Goal: Information Seeking & Learning: Learn about a topic

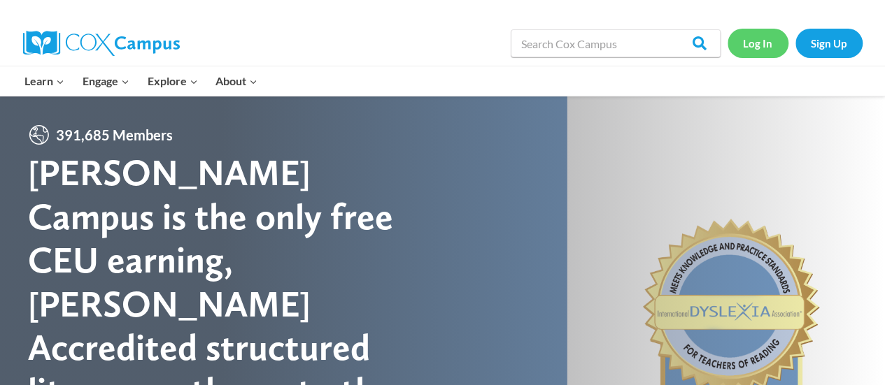
click at [762, 37] on link "Log In" at bounding box center [757, 43] width 61 height 29
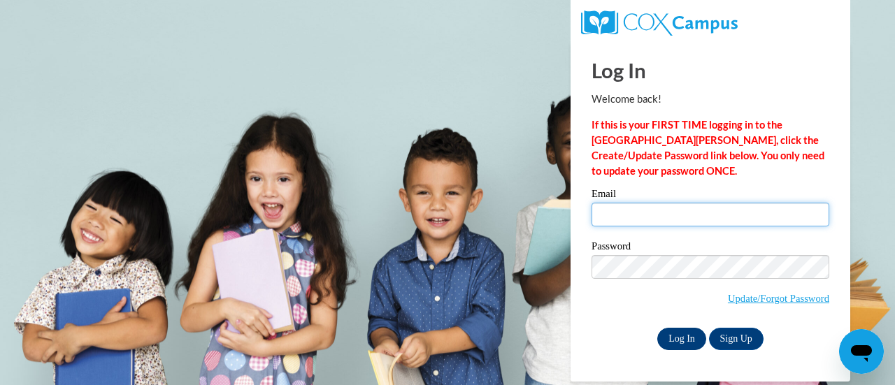
type input "olszjul@sdmfschools.org"
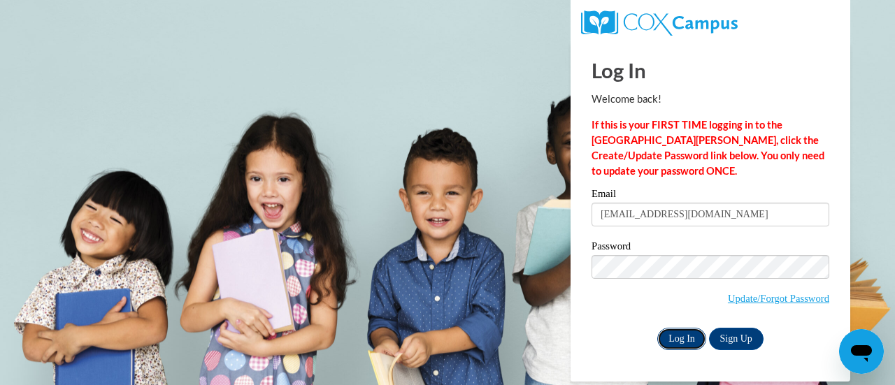
click at [680, 341] on input "Log In" at bounding box center [681, 339] width 49 height 22
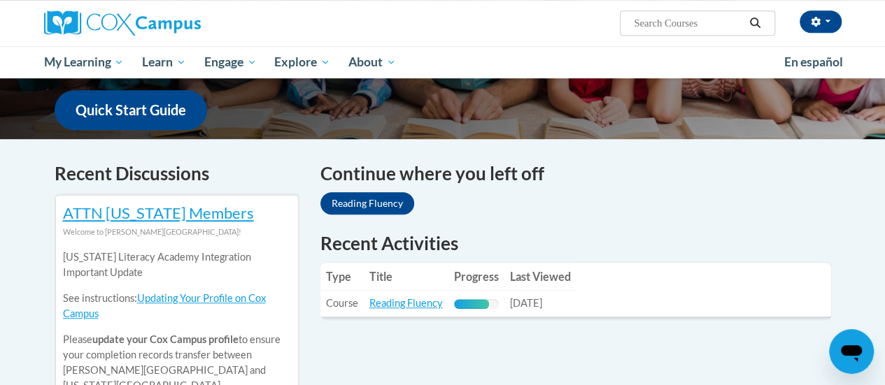
scroll to position [352, 0]
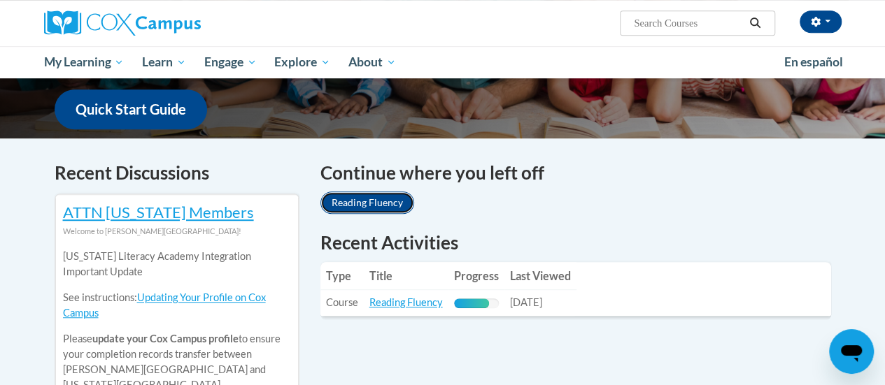
click at [382, 206] on link "Reading Fluency" at bounding box center [367, 203] width 94 height 22
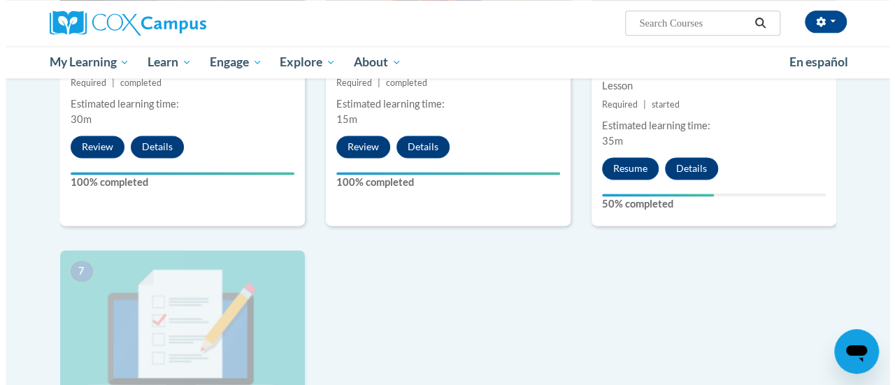
scroll to position [915, 0]
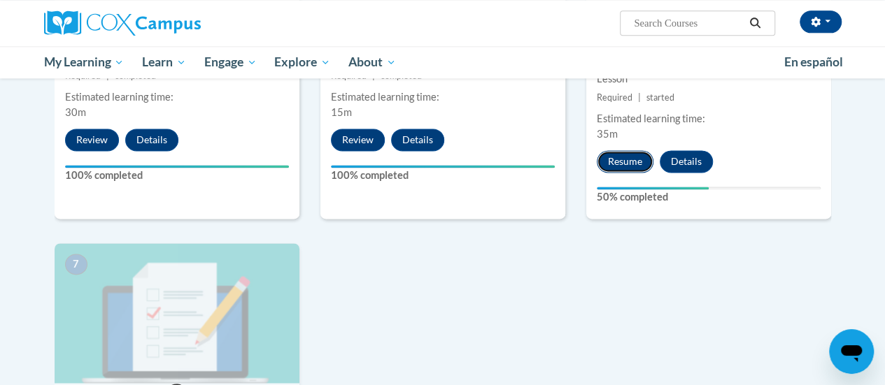
click at [632, 157] on button "Resume" at bounding box center [625, 161] width 57 height 22
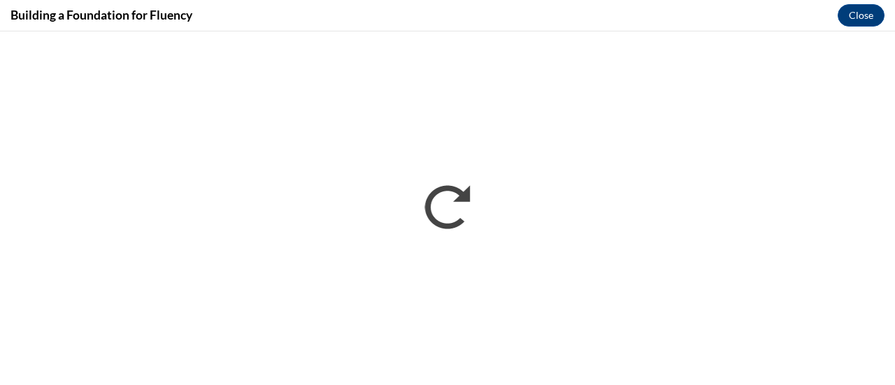
scroll to position [0, 0]
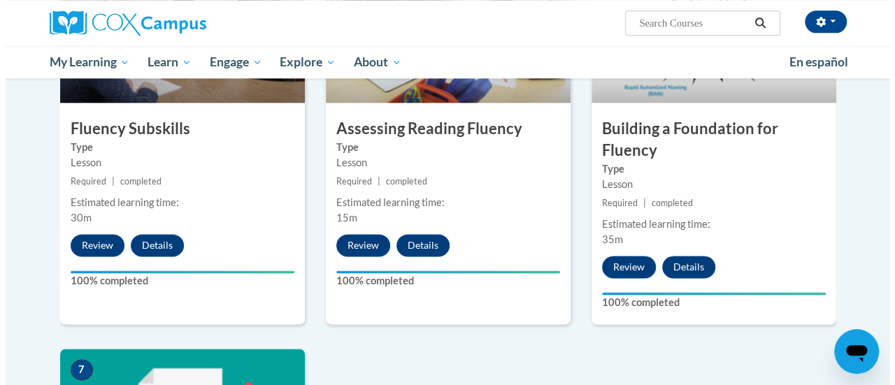
scroll to position [1134, 0]
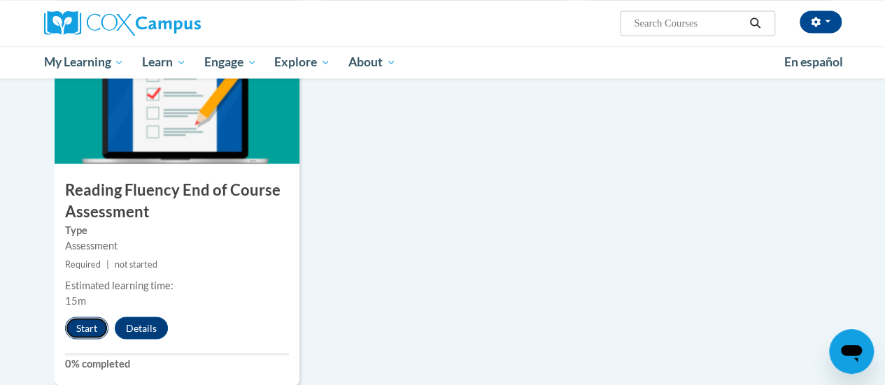
click at [77, 318] on button "Start" at bounding box center [86, 328] width 43 height 22
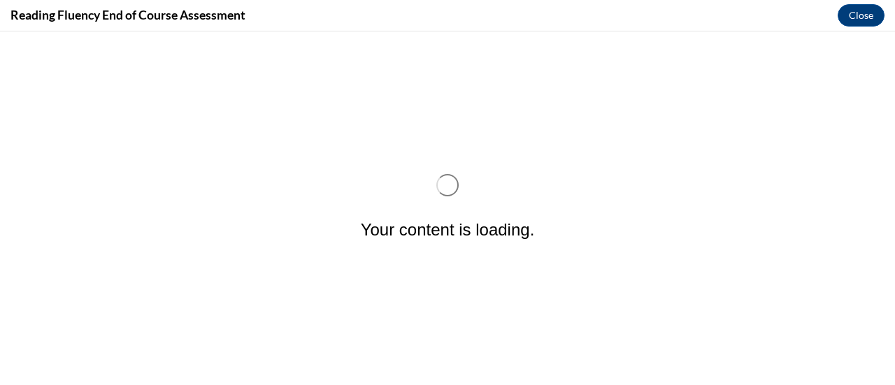
scroll to position [0, 0]
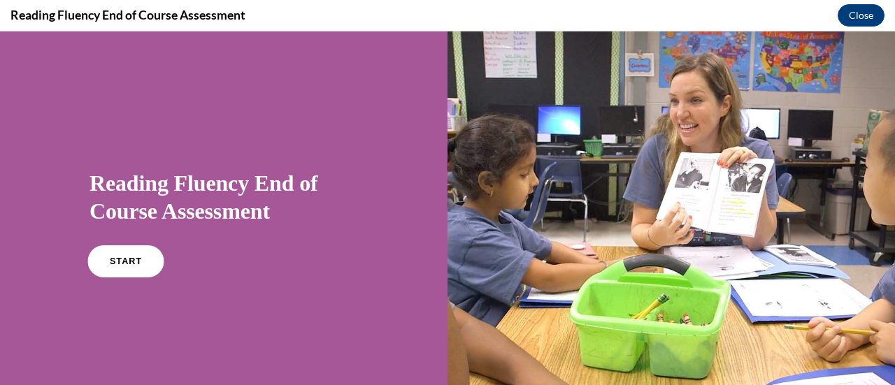
click at [127, 258] on span "START" at bounding box center [126, 262] width 32 height 10
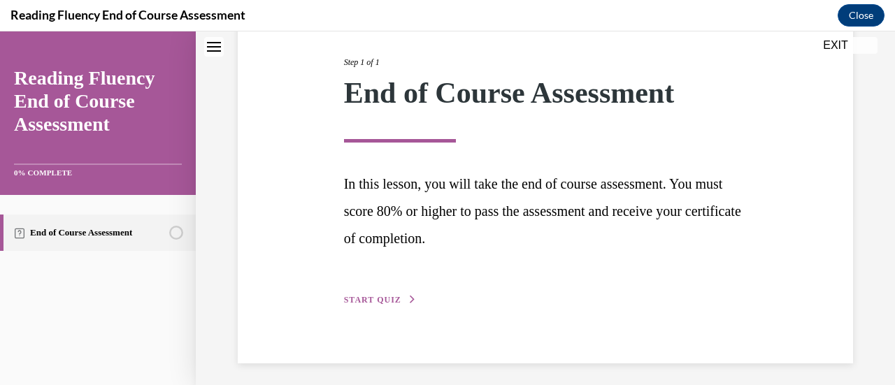
scroll to position [176, 0]
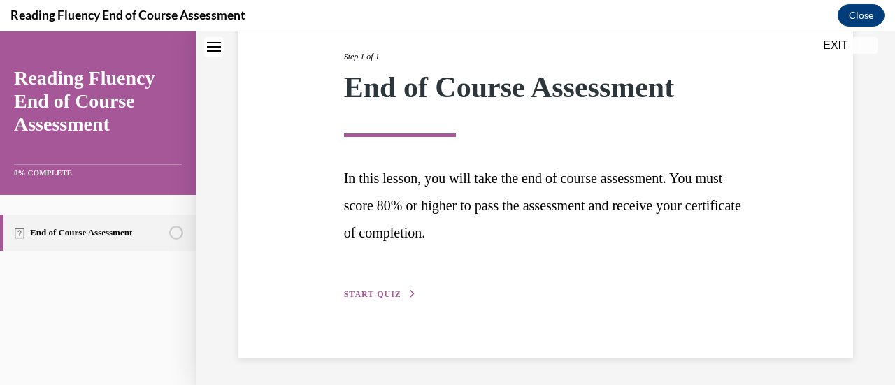
click at [372, 292] on span "START QUIZ" at bounding box center [372, 295] width 57 height 10
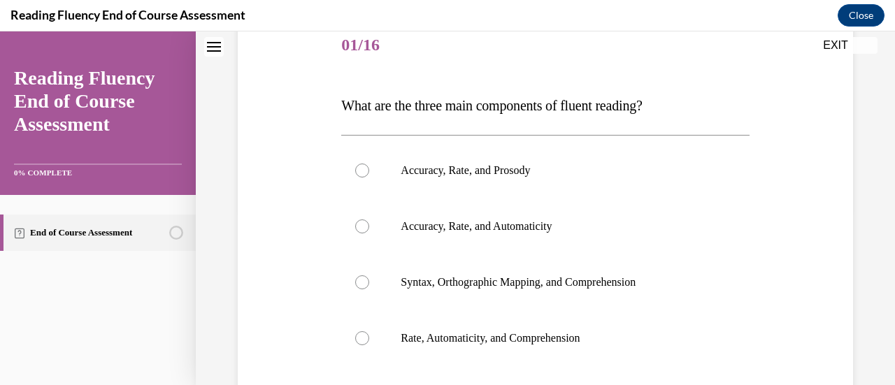
scroll to position [43, 0]
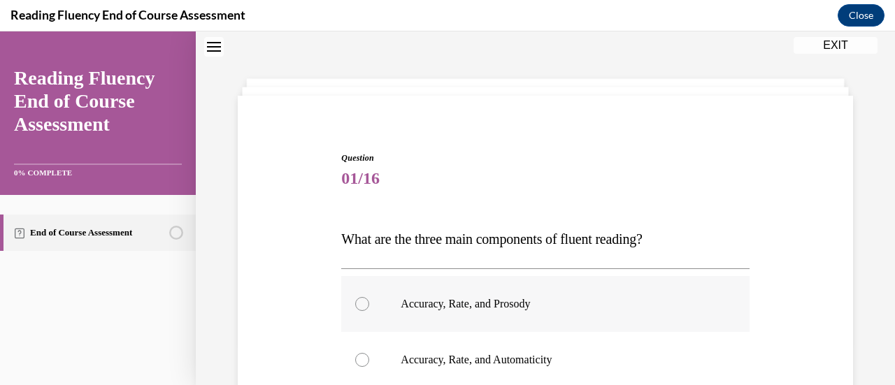
click at [359, 312] on label "Accuracy, Rate, and Prosody" at bounding box center [545, 304] width 408 height 56
click at [359, 311] on input "Accuracy, Rate, and Prosody" at bounding box center [362, 304] width 14 height 14
radio input "true"
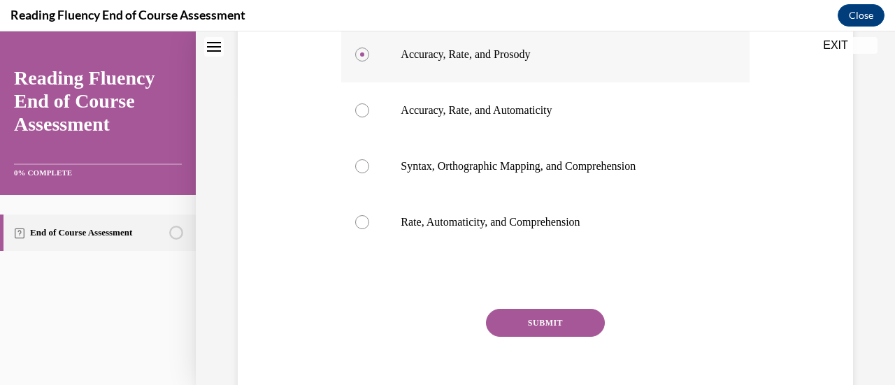
scroll to position [294, 0]
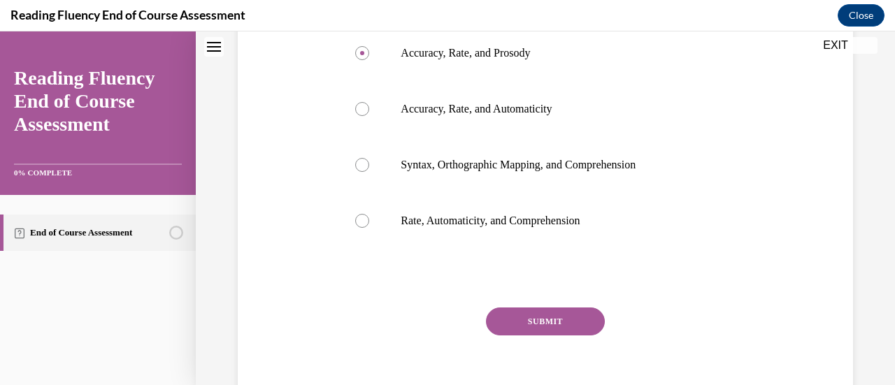
click at [579, 329] on button "SUBMIT" at bounding box center [545, 322] width 119 height 28
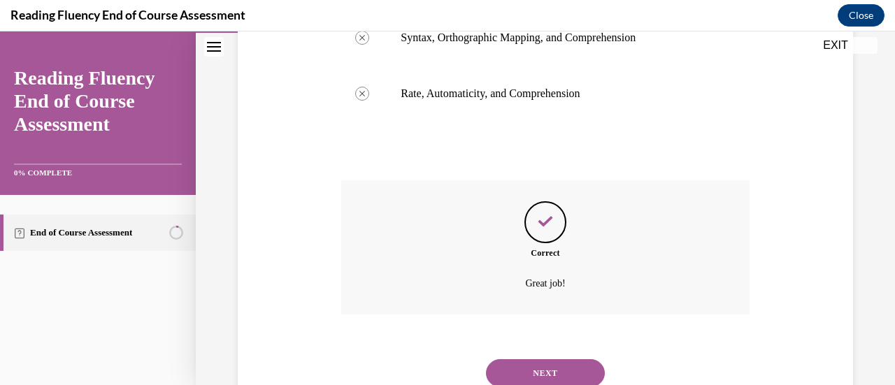
click at [580, 374] on button "NEXT" at bounding box center [545, 373] width 119 height 28
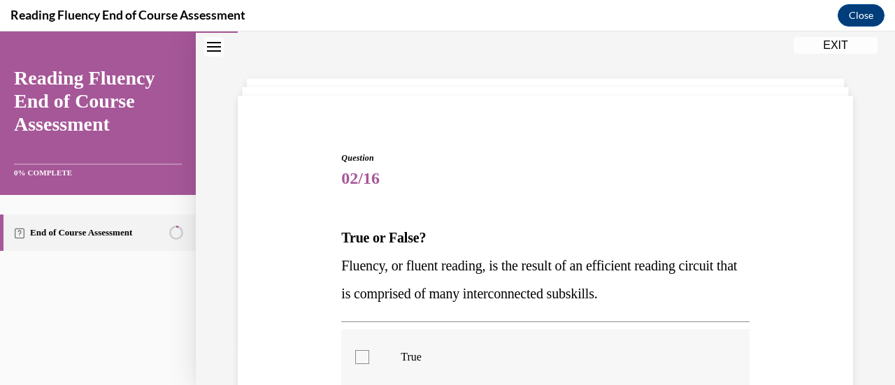
click at [361, 363] on div at bounding box center [362, 357] width 14 height 14
click at [361, 363] on input "True" at bounding box center [362, 357] width 14 height 14
checkbox input "true"
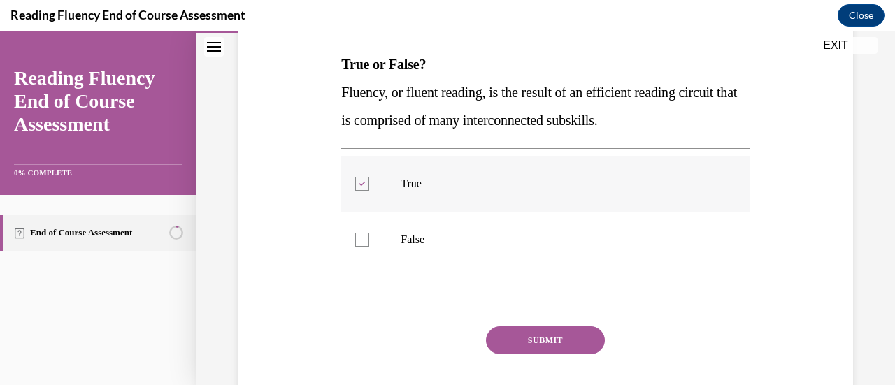
scroll to position [257, 0]
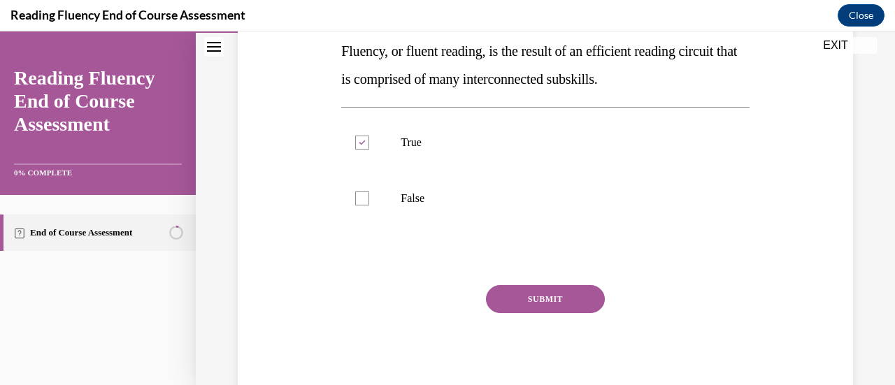
click at [578, 302] on button "SUBMIT" at bounding box center [545, 299] width 119 height 28
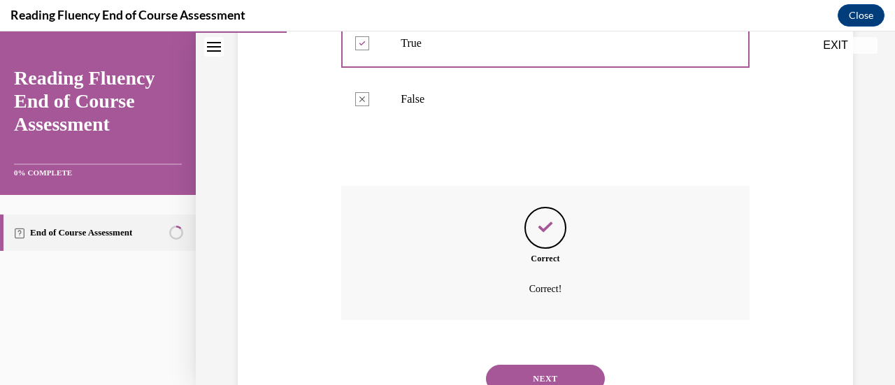
scroll to position [413, 0]
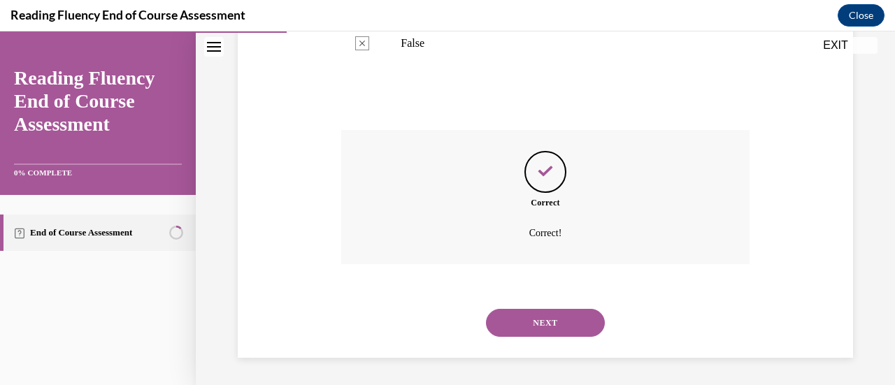
click at [577, 329] on button "NEXT" at bounding box center [545, 323] width 119 height 28
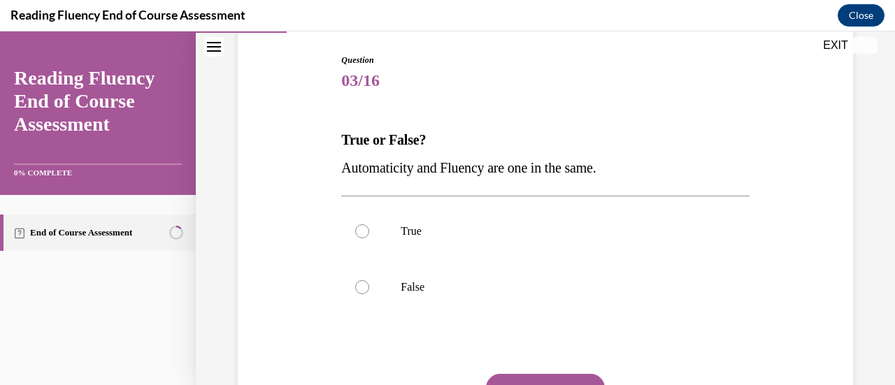
scroll to position [145, 0]
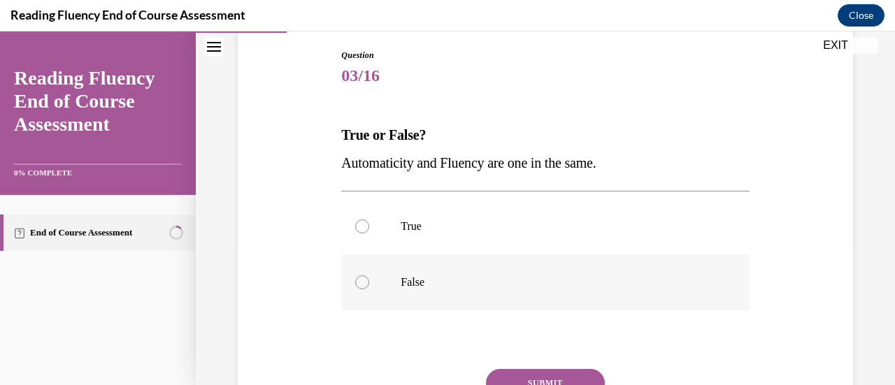
click at [369, 285] on label "False" at bounding box center [545, 283] width 408 height 56
click at [369, 285] on input "False" at bounding box center [362, 283] width 14 height 14
radio input "true"
click at [567, 378] on button "SUBMIT" at bounding box center [545, 383] width 119 height 28
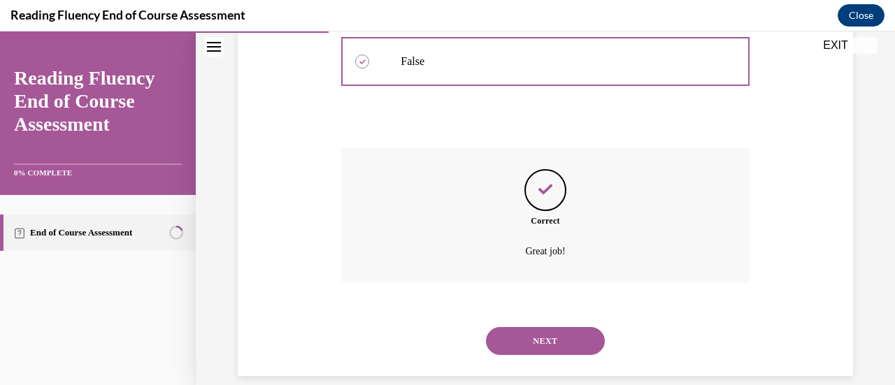
scroll to position [385, 0]
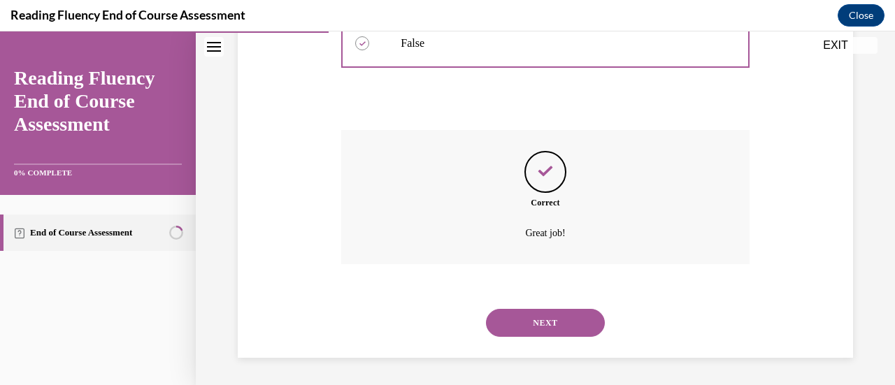
click at [570, 324] on button "NEXT" at bounding box center [545, 323] width 119 height 28
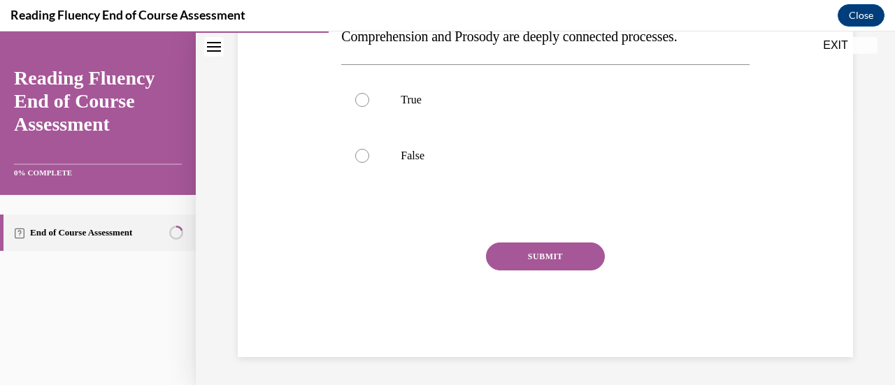
scroll to position [43, 0]
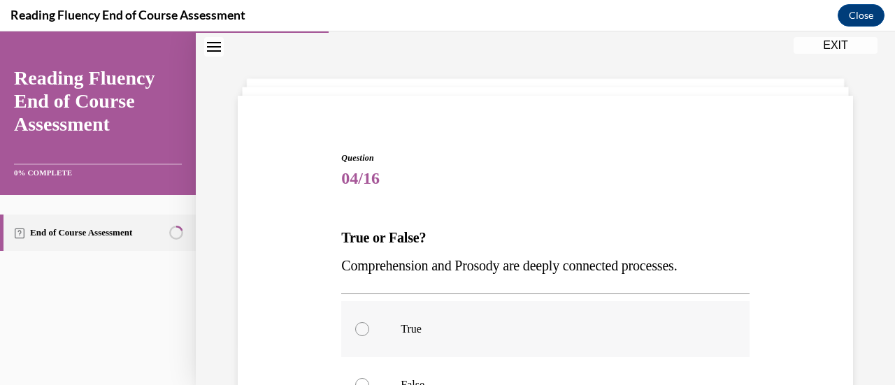
click at [358, 329] on div at bounding box center [362, 329] width 14 height 14
click at [358, 329] on input "True" at bounding box center [362, 329] width 14 height 14
radio input "true"
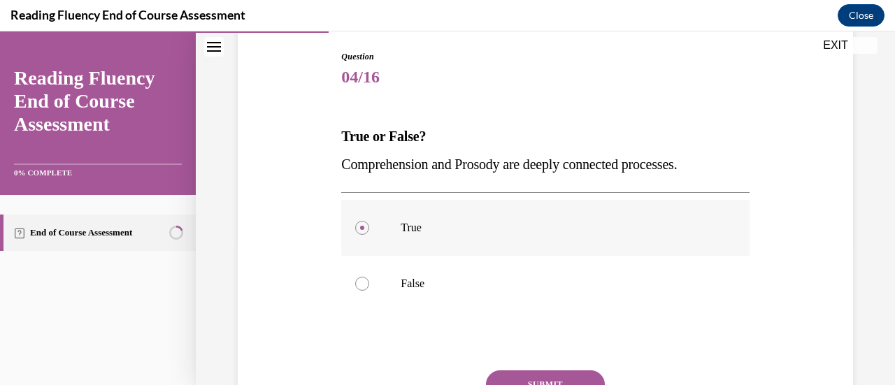
scroll to position [229, 0]
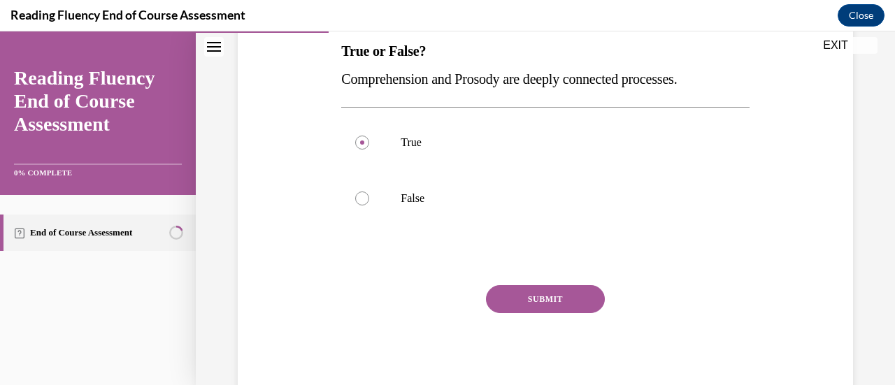
click at [714, 299] on div "SUBMIT" at bounding box center [545, 320] width 408 height 70
click at [555, 305] on button "SUBMIT" at bounding box center [545, 299] width 119 height 28
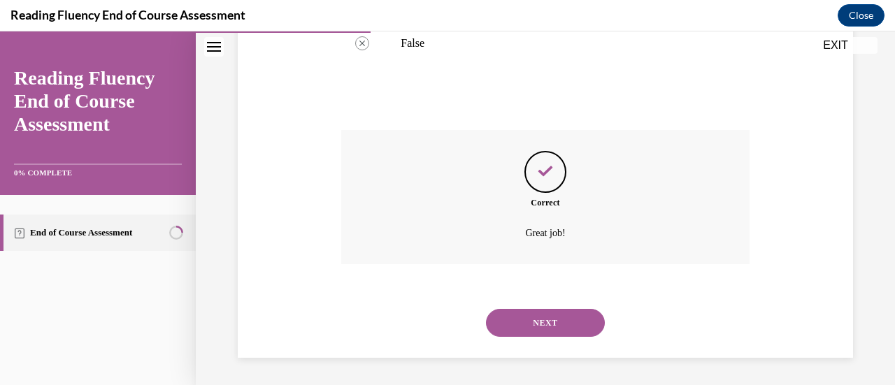
click at [570, 325] on button "NEXT" at bounding box center [545, 323] width 119 height 28
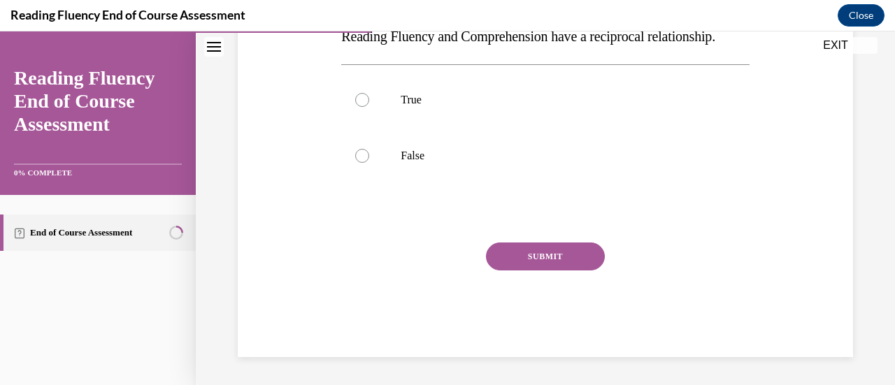
scroll to position [43, 0]
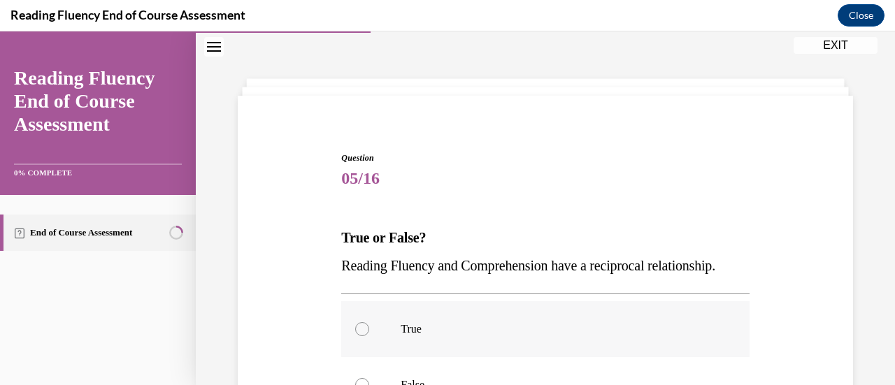
click at [361, 336] on div at bounding box center [362, 329] width 14 height 14
click at [361, 336] on input "True" at bounding box center [362, 329] width 14 height 14
radio input "true"
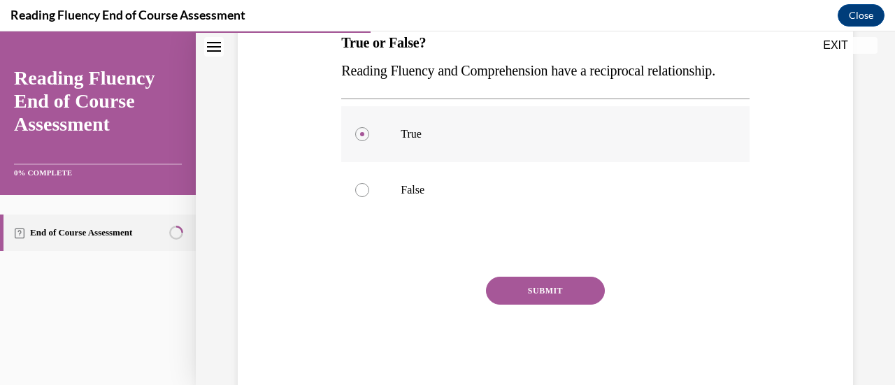
scroll to position [238, 0]
click at [586, 304] on button "SUBMIT" at bounding box center [545, 290] width 119 height 28
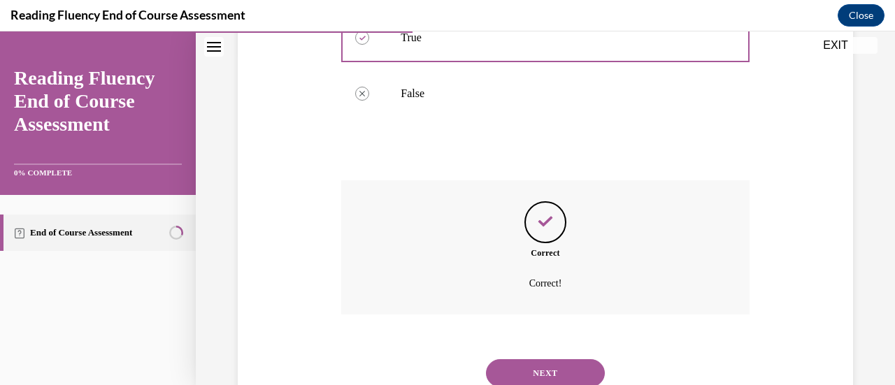
scroll to position [346, 0]
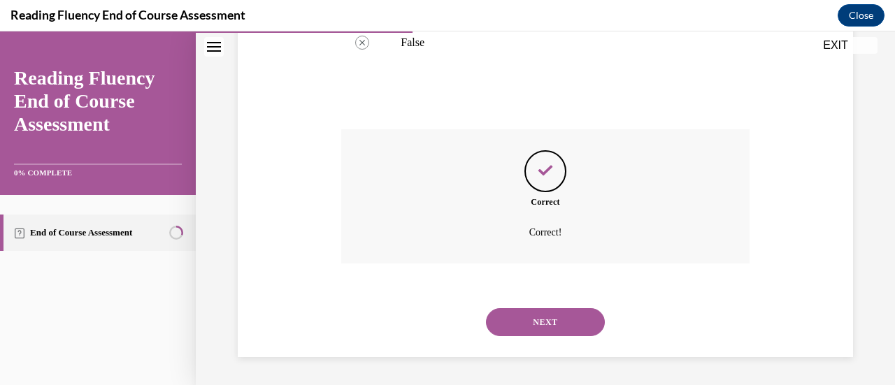
click at [576, 334] on button "NEXT" at bounding box center [545, 322] width 119 height 28
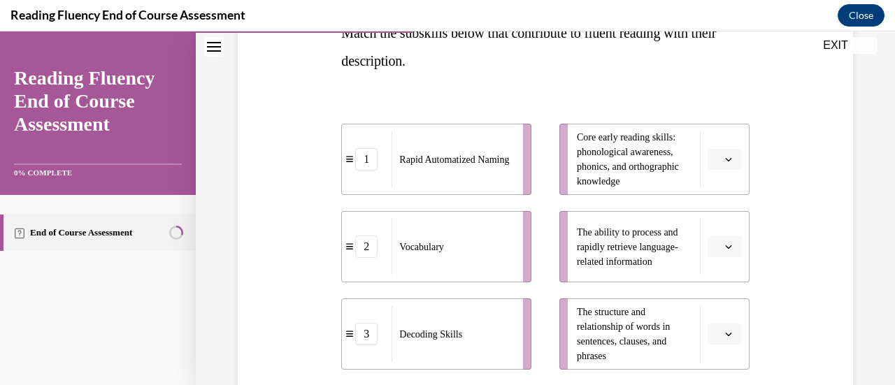
scroll to position [248, 0]
click at [725, 164] on button "button" at bounding box center [725, 159] width 34 height 21
click at [716, 245] on div "2" at bounding box center [714, 246] width 34 height 28
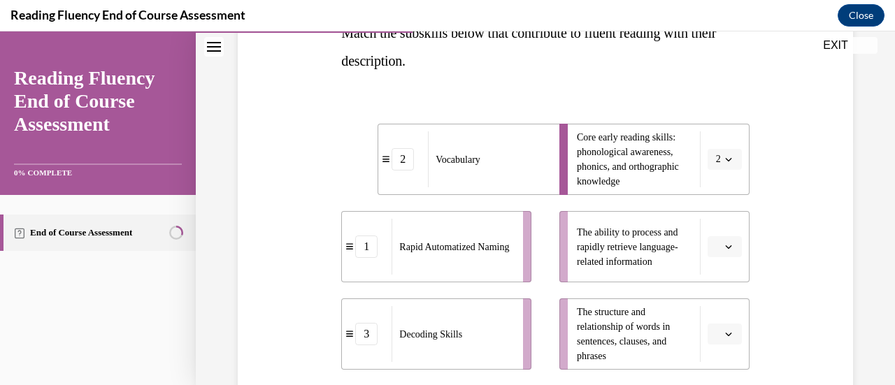
click at [725, 159] on icon "button" at bounding box center [728, 159] width 7 height 7
click at [708, 274] on span "3" at bounding box center [707, 274] width 5 height 11
click at [725, 246] on icon "button" at bounding box center [728, 246] width 7 height 7
click at [706, 218] on div "4" at bounding box center [714, 215] width 34 height 28
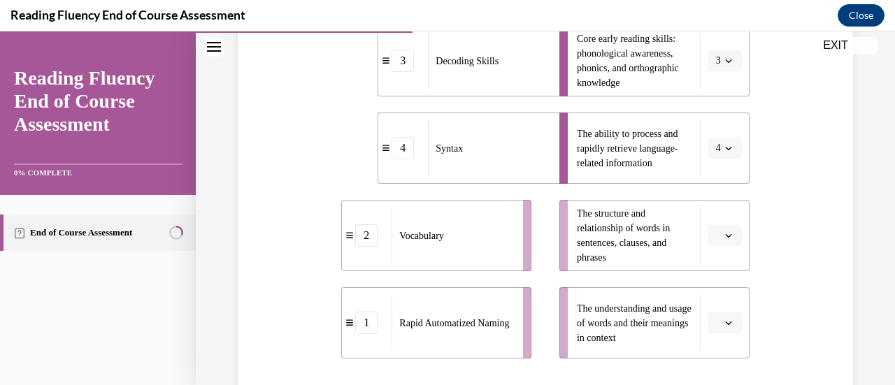
scroll to position [362, 0]
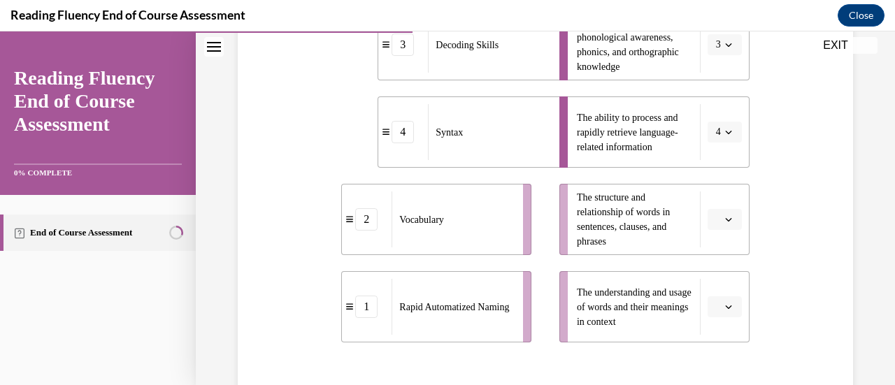
click at [713, 228] on button "button" at bounding box center [725, 219] width 34 height 21
click at [708, 284] on div "1" at bounding box center [714, 278] width 34 height 28
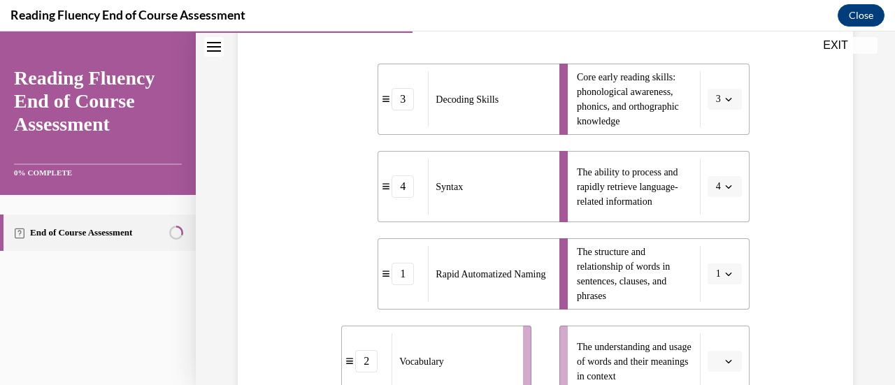
scroll to position [307, 0]
click at [724, 103] on span "button" at bounding box center [729, 100] width 10 height 10
click at [705, 190] on span "2" at bounding box center [707, 186] width 5 height 11
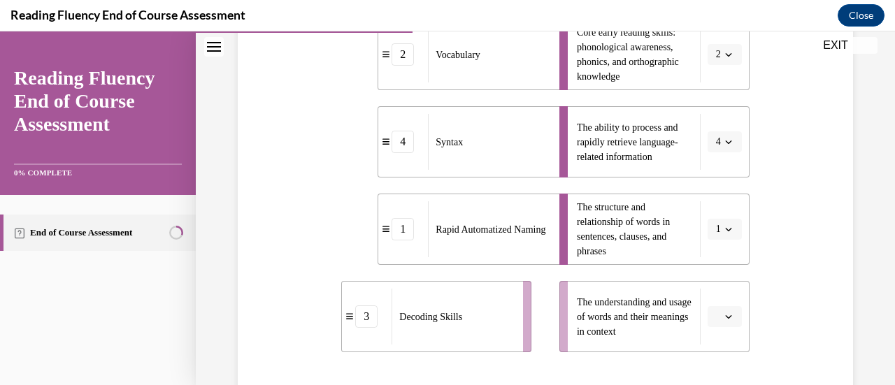
scroll to position [353, 0]
click at [713, 325] on button "button" at bounding box center [725, 316] width 34 height 21
click at [706, 257] on div "3" at bounding box center [714, 257] width 34 height 28
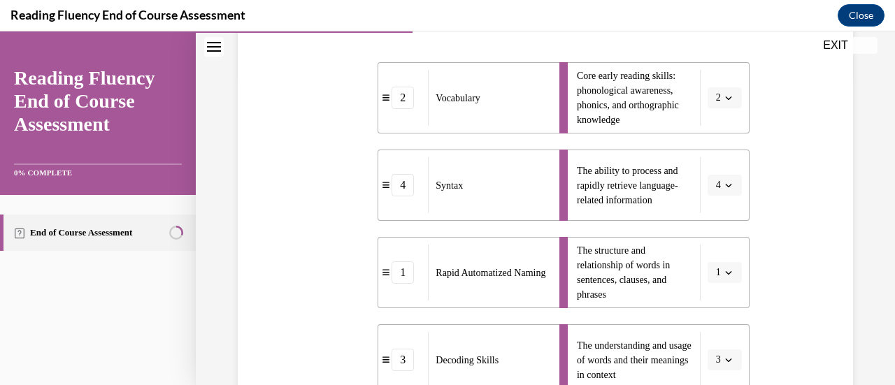
scroll to position [308, 0]
click at [437, 101] on span "Vocabulary" at bounding box center [458, 99] width 45 height 10
click at [403, 104] on div "2" at bounding box center [403, 98] width 22 height 22
click at [399, 109] on div "2" at bounding box center [403, 98] width 22 height 22
click at [725, 101] on icon "button" at bounding box center [728, 98] width 7 height 7
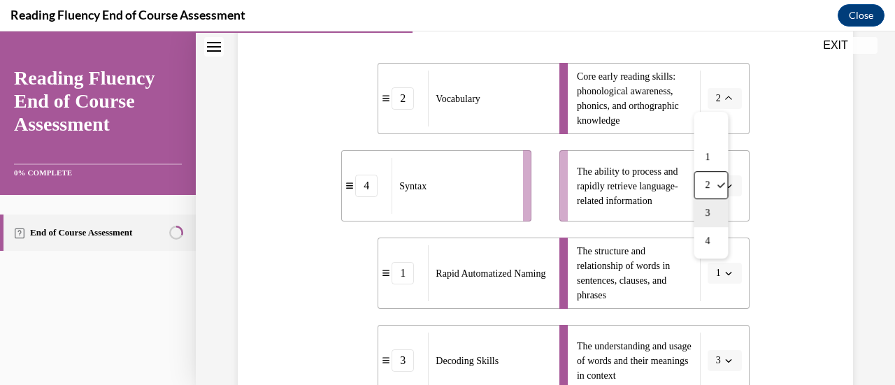
click at [705, 214] on span "3" at bounding box center [707, 213] width 5 height 11
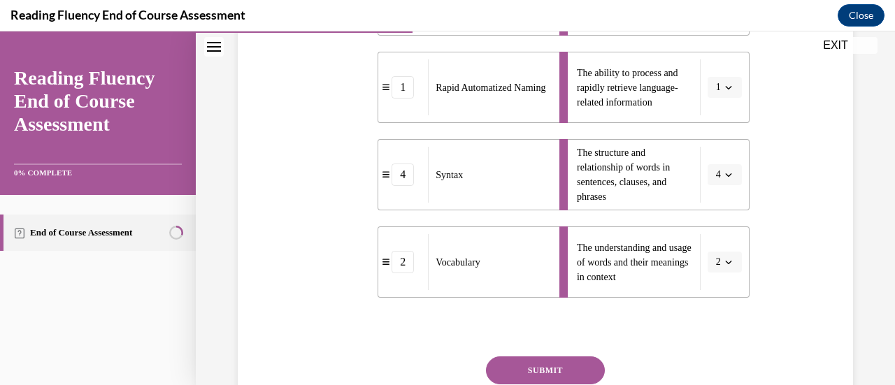
scroll to position [413, 0]
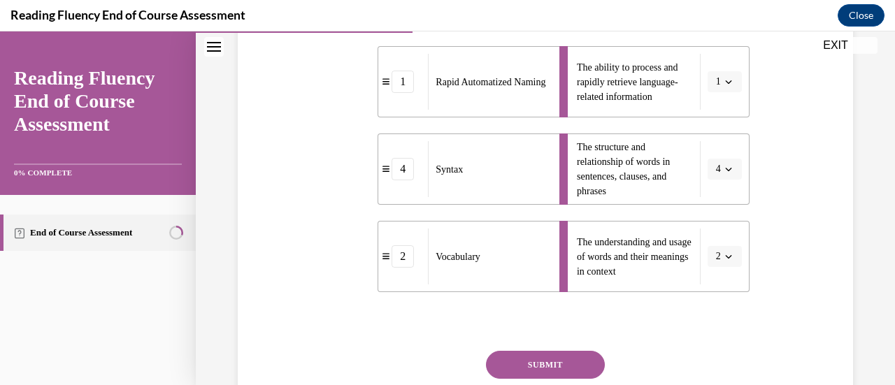
click at [550, 372] on button "SUBMIT" at bounding box center [545, 365] width 119 height 28
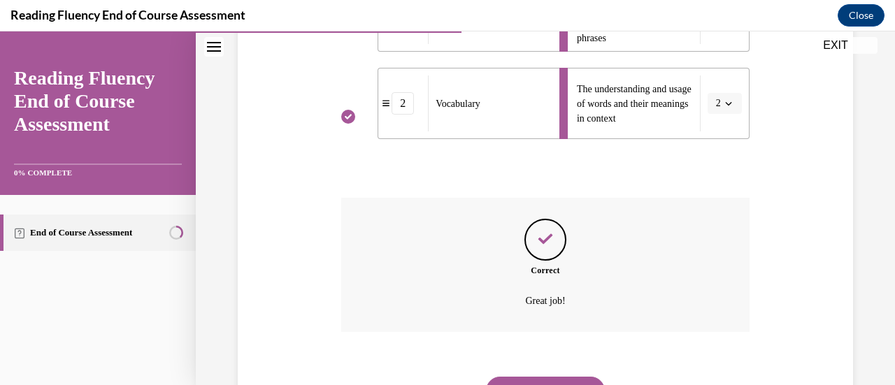
scroll to position [573, 0]
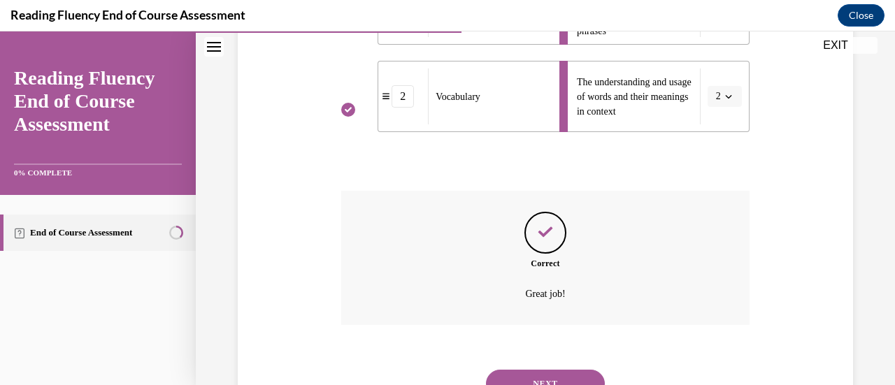
click at [571, 379] on button "NEXT" at bounding box center [545, 384] width 119 height 28
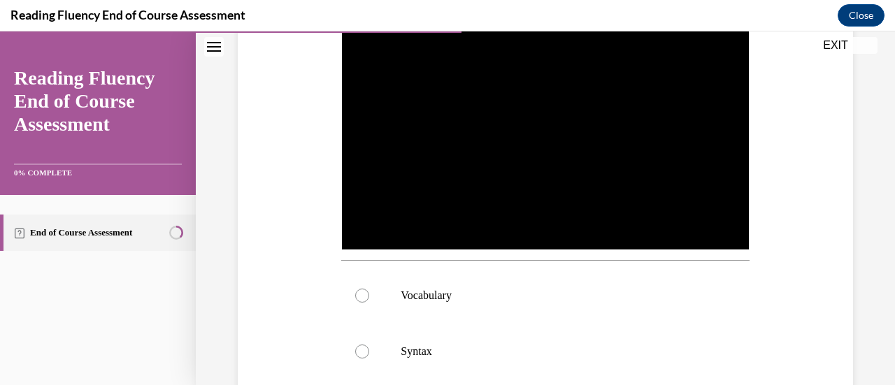
scroll to position [318, 0]
click at [420, 352] on p "Syntax" at bounding box center [557, 350] width 313 height 14
click at [369, 352] on input "Syntax" at bounding box center [362, 350] width 14 height 14
radio input "true"
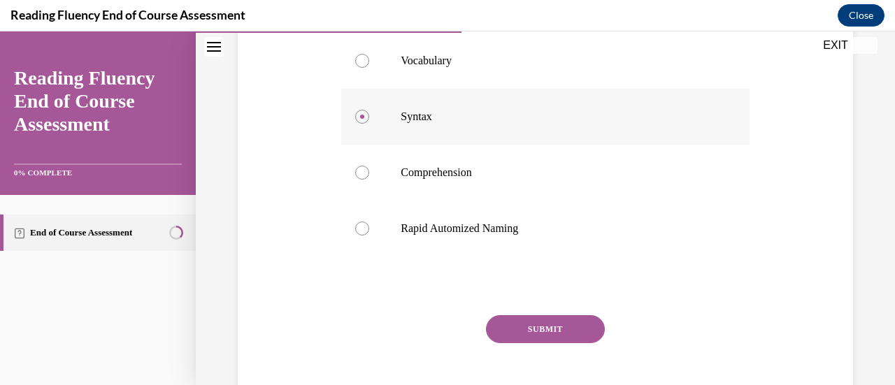
scroll to position [556, 0]
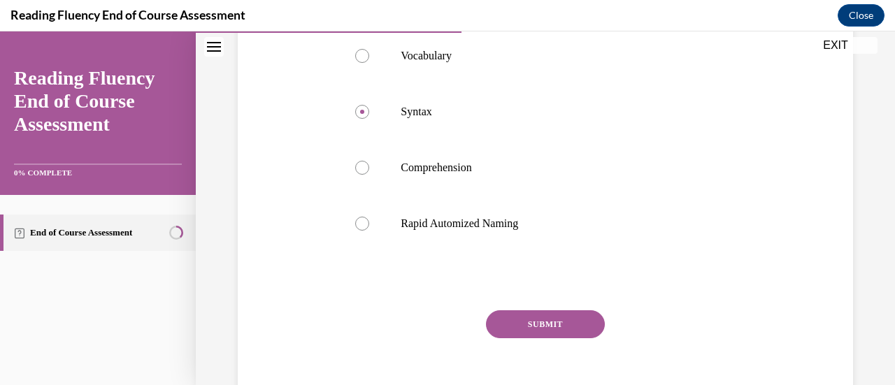
click at [574, 320] on button "SUBMIT" at bounding box center [545, 325] width 119 height 28
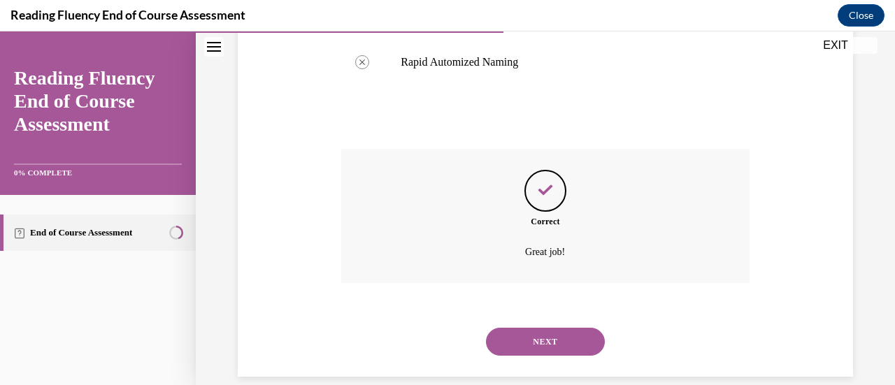
click at [577, 337] on button "NEXT" at bounding box center [545, 342] width 119 height 28
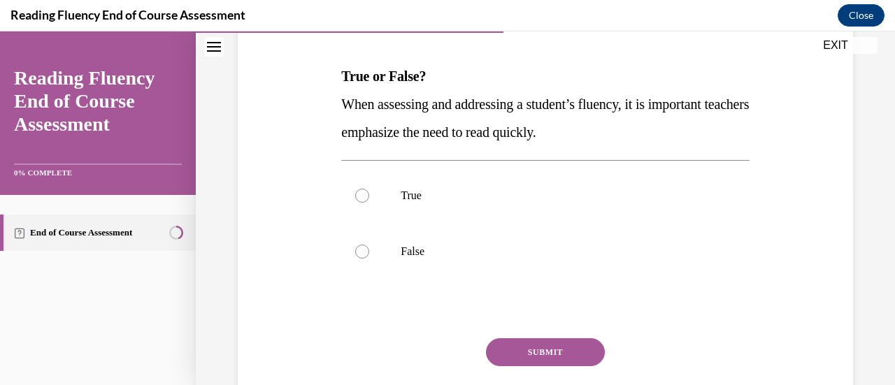
scroll to position [207, 0]
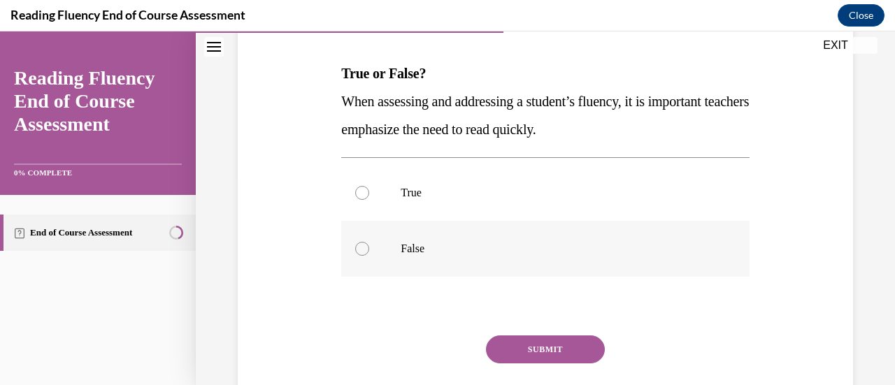
click at [364, 251] on div at bounding box center [362, 249] width 14 height 14
click at [364, 251] on input "False" at bounding box center [362, 249] width 14 height 14
radio input "true"
click at [558, 358] on button "SUBMIT" at bounding box center [545, 350] width 119 height 28
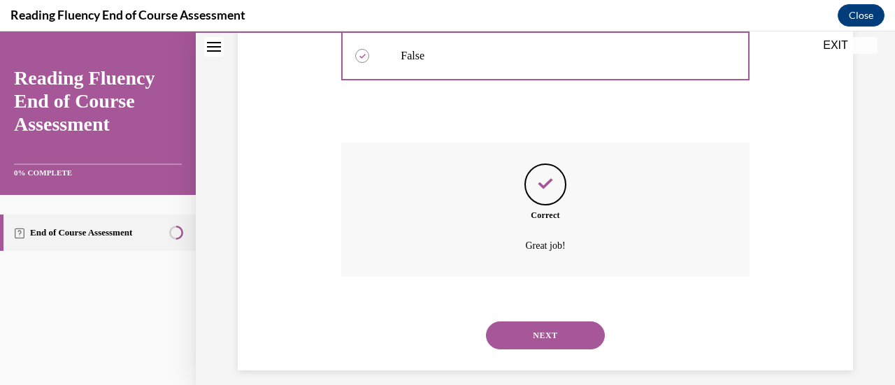
scroll to position [413, 0]
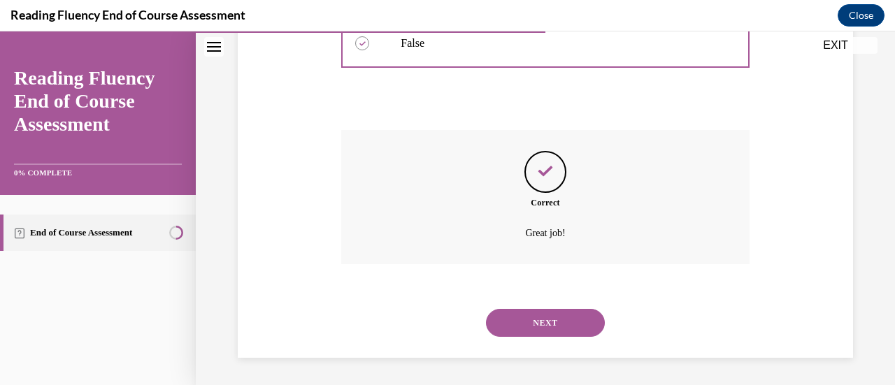
click at [553, 322] on button "NEXT" at bounding box center [545, 323] width 119 height 28
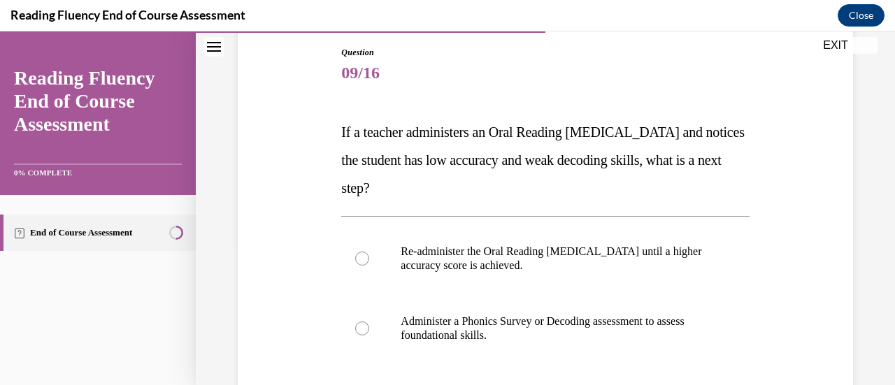
scroll to position [160, 0]
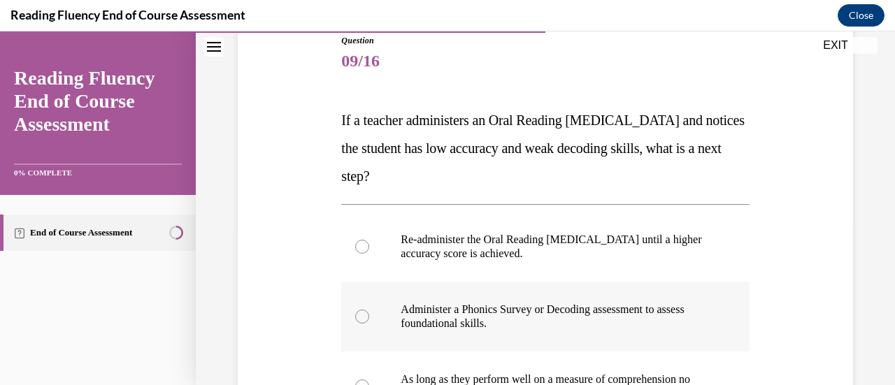
click at [527, 316] on p "Administer a Phonics Survey or Decoding assessment to assess foundational skill…" at bounding box center [557, 317] width 313 height 28
click at [369, 316] on input "Administer a Phonics Survey or Decoding assessment to assess foundational skill…" at bounding box center [362, 317] width 14 height 14
radio input "true"
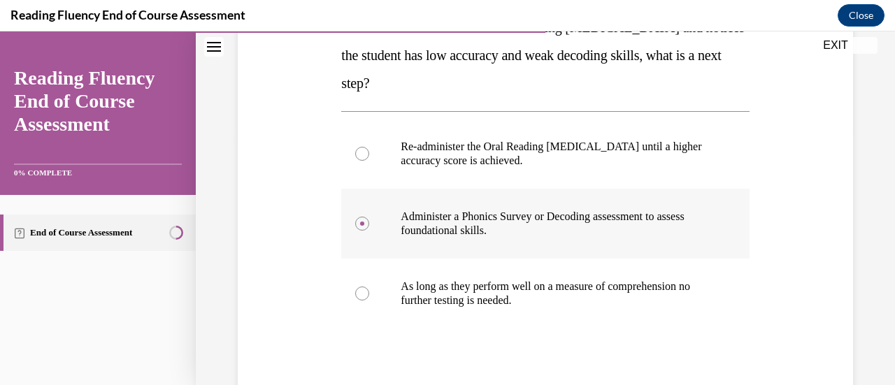
scroll to position [266, 0]
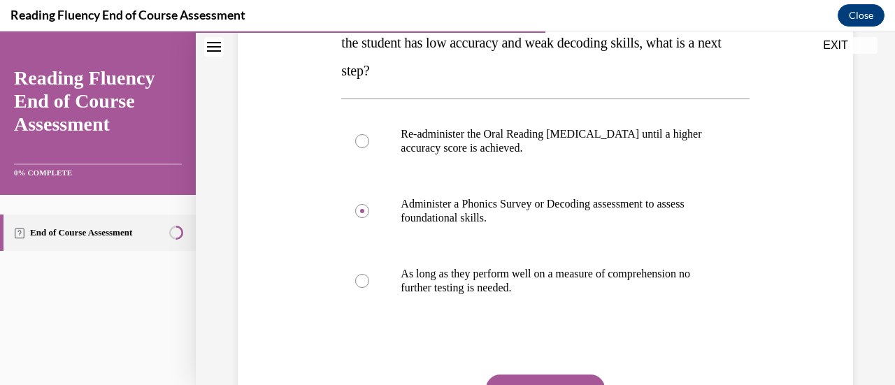
click at [566, 376] on button "SUBMIT" at bounding box center [545, 389] width 119 height 28
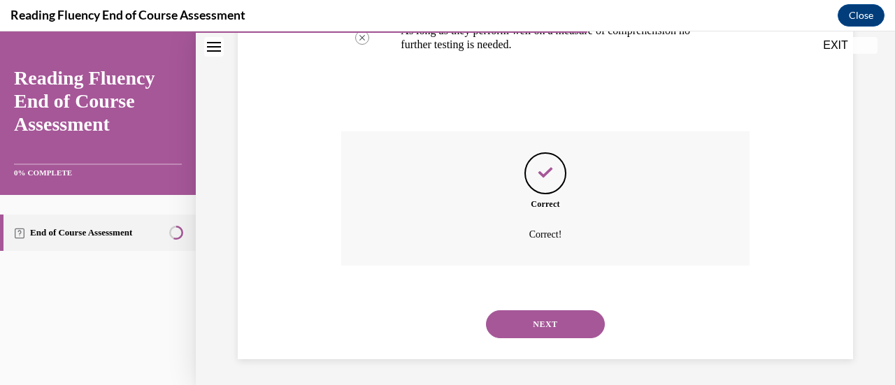
click at [567, 325] on button "NEXT" at bounding box center [545, 325] width 119 height 28
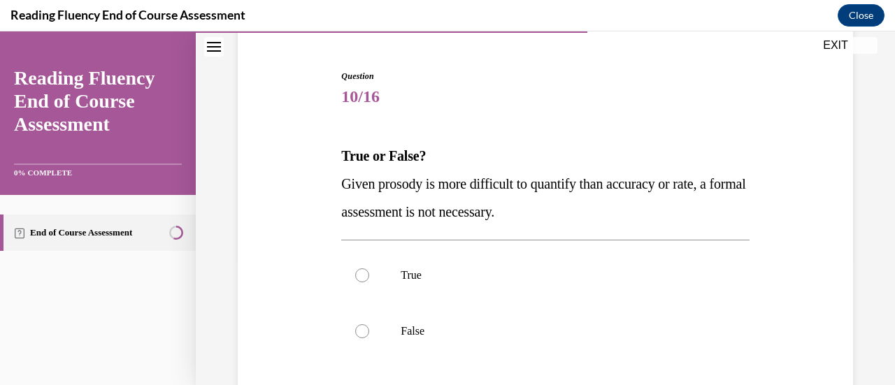
scroll to position [126, 0]
click at [367, 333] on label "False" at bounding box center [545, 330] width 408 height 56
click at [367, 333] on input "False" at bounding box center [362, 330] width 14 height 14
radio input "true"
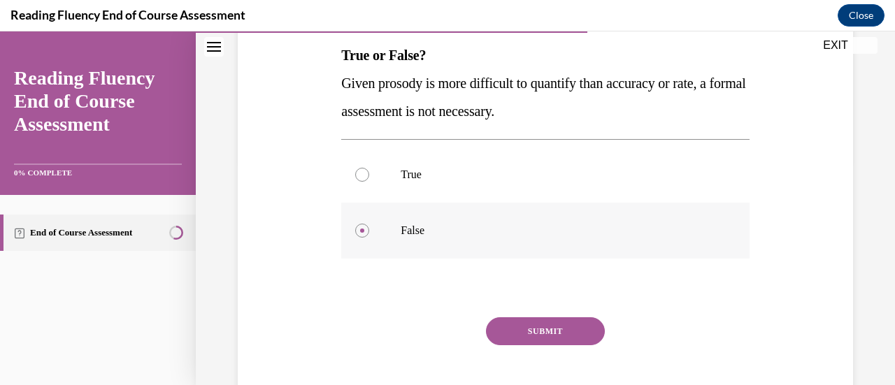
scroll to position [257, 0]
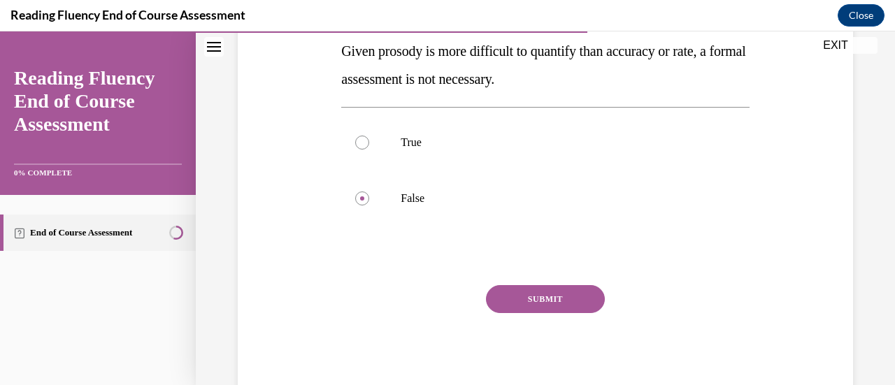
click at [541, 296] on button "SUBMIT" at bounding box center [545, 299] width 119 height 28
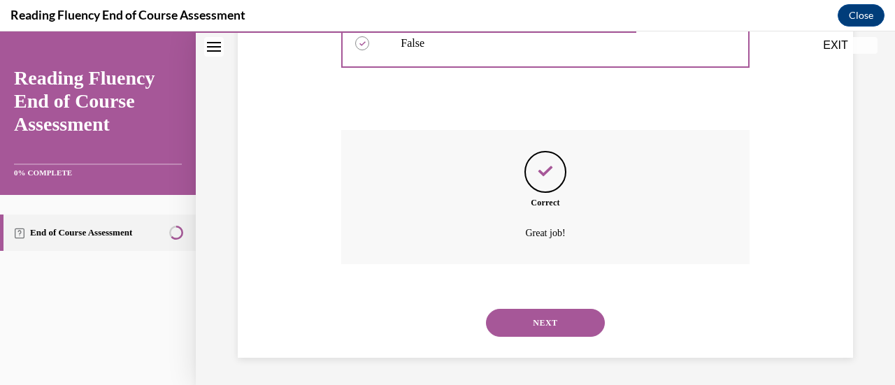
click at [551, 332] on button "NEXT" at bounding box center [545, 323] width 119 height 28
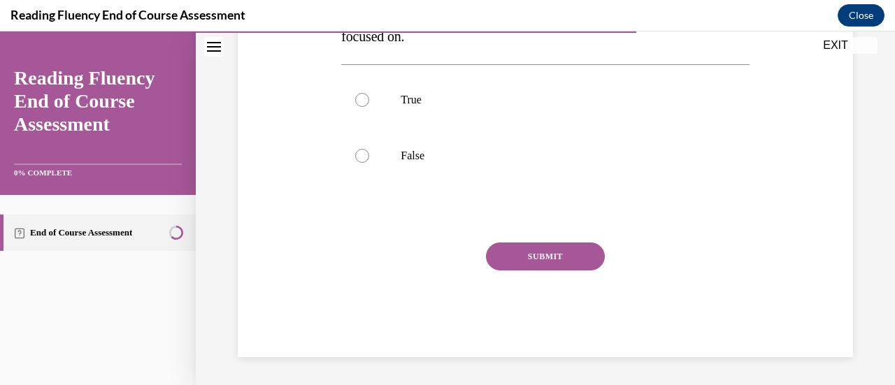
scroll to position [43, 0]
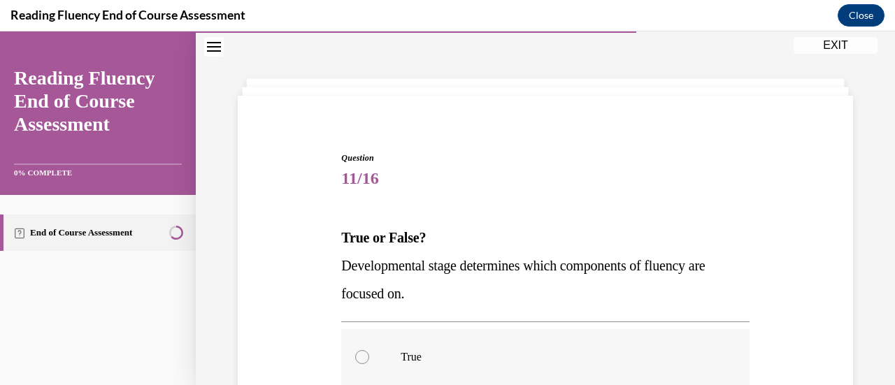
click at [360, 362] on div at bounding box center [362, 357] width 14 height 14
click at [360, 362] on input "True" at bounding box center [362, 357] width 14 height 14
radio input "true"
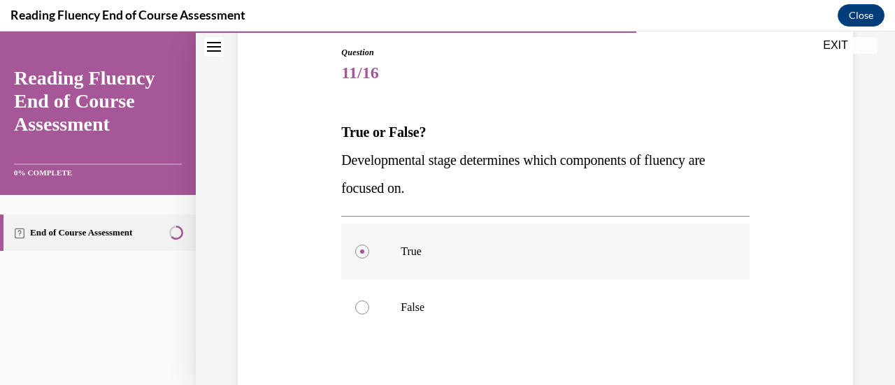
scroll to position [257, 0]
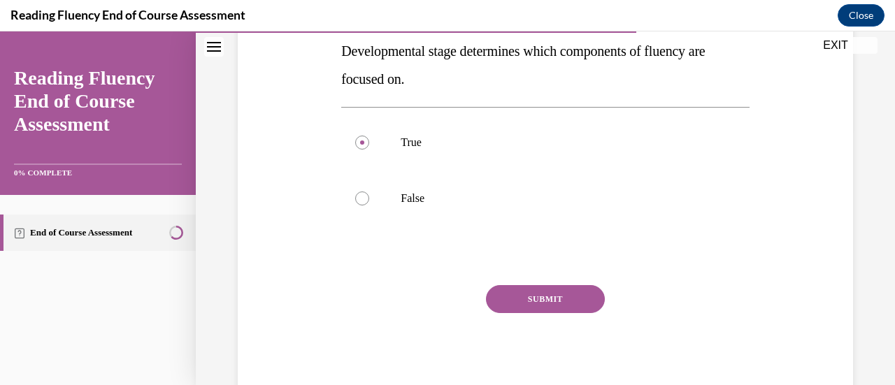
click at [546, 306] on button "SUBMIT" at bounding box center [545, 299] width 119 height 28
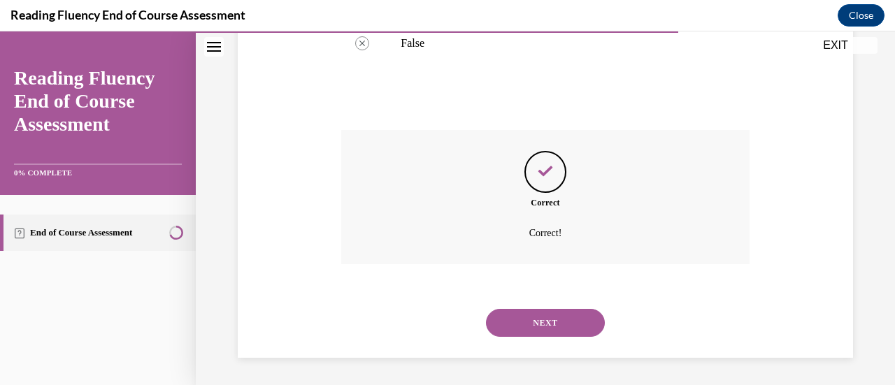
click at [547, 333] on button "NEXT" at bounding box center [545, 323] width 119 height 28
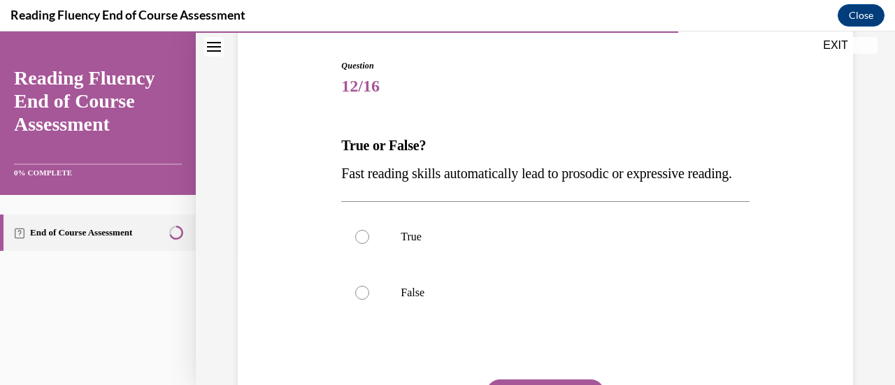
scroll to position [180, 0]
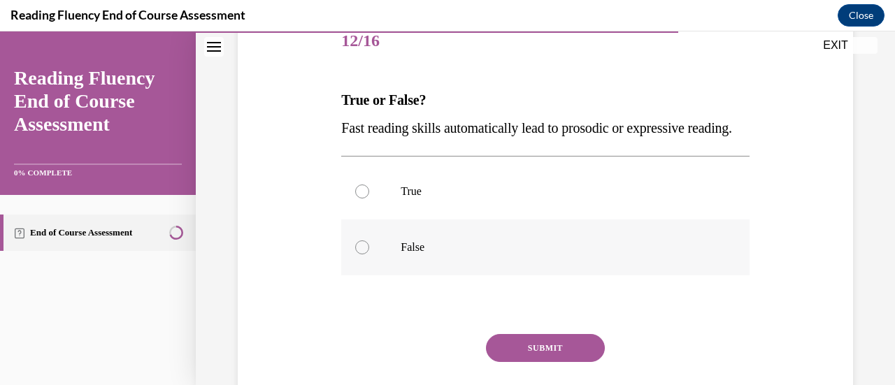
click at [363, 255] on div at bounding box center [362, 248] width 14 height 14
click at [363, 255] on input "False" at bounding box center [362, 248] width 14 height 14
radio input "true"
click at [548, 362] on button "SUBMIT" at bounding box center [545, 348] width 119 height 28
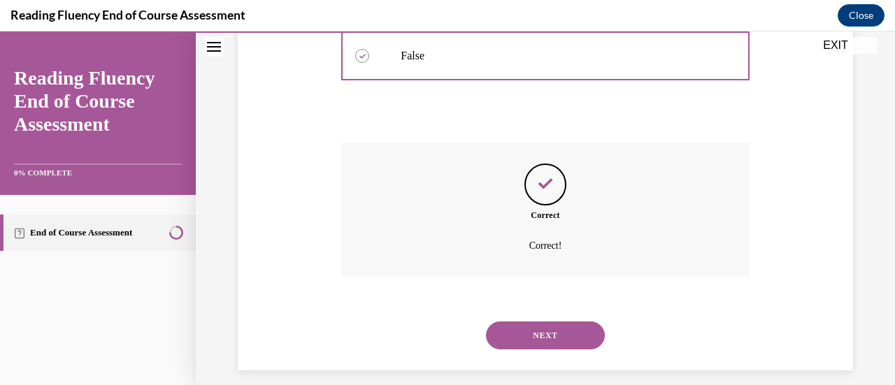
click at [563, 350] on button "NEXT" at bounding box center [545, 336] width 119 height 28
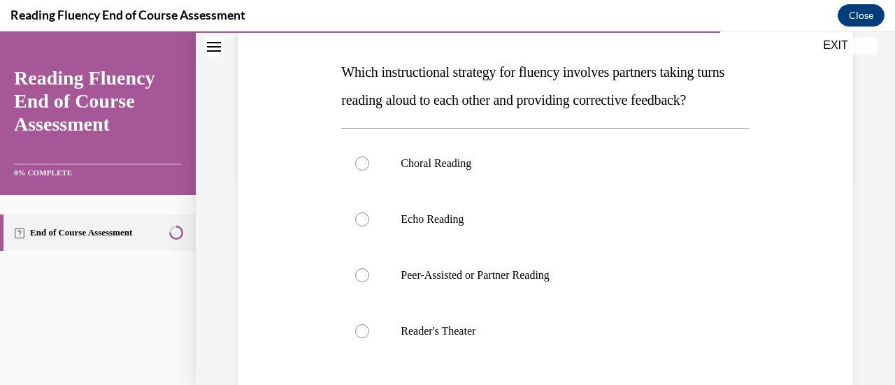
scroll to position [210, 0]
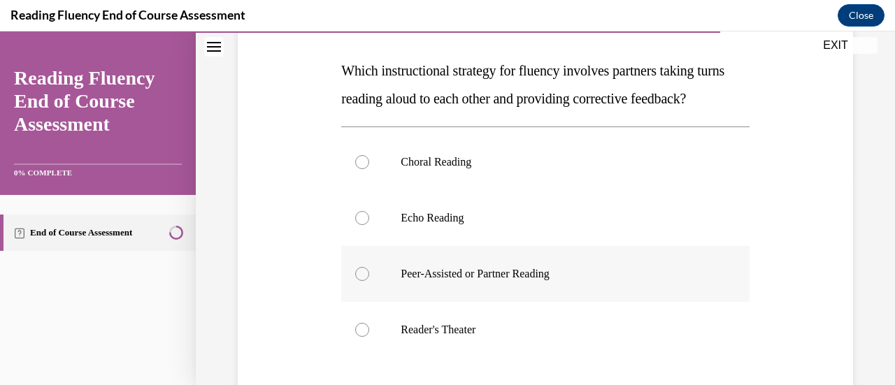
click at [547, 281] on p "Peer-Assisted or Partner Reading" at bounding box center [557, 274] width 313 height 14
click at [369, 281] on input "Peer-Assisted or Partner Reading" at bounding box center [362, 274] width 14 height 14
radio input "true"
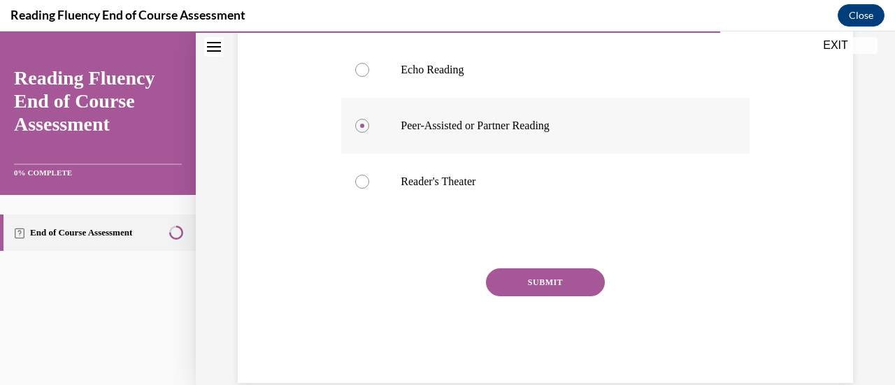
scroll to position [361, 0]
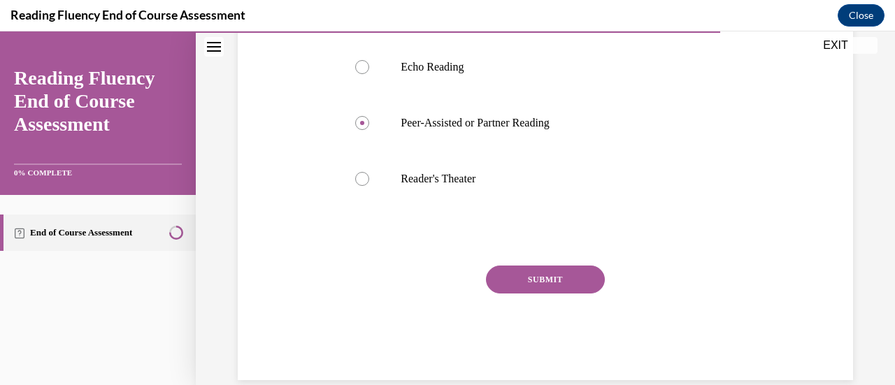
click at [574, 294] on button "SUBMIT" at bounding box center [545, 280] width 119 height 28
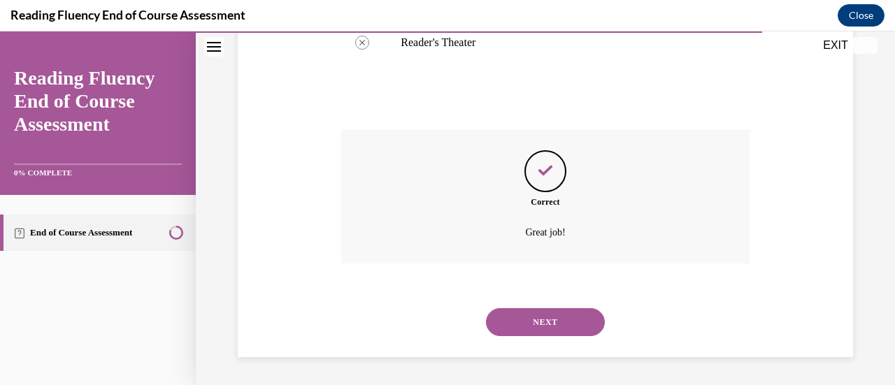
click at [572, 325] on button "NEXT" at bounding box center [545, 322] width 119 height 28
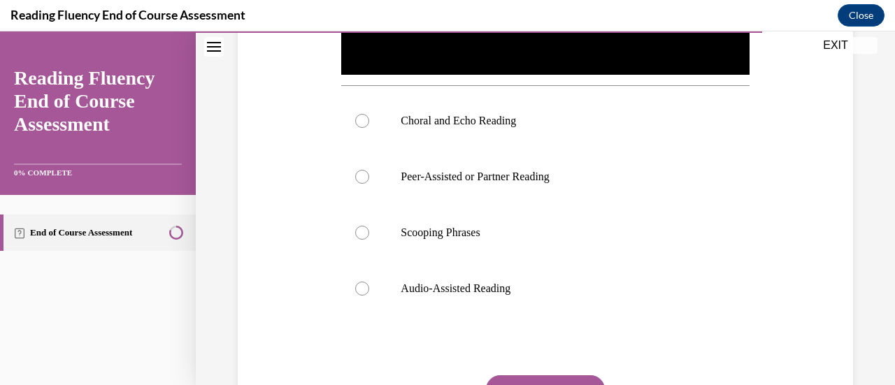
scroll to position [494, 0]
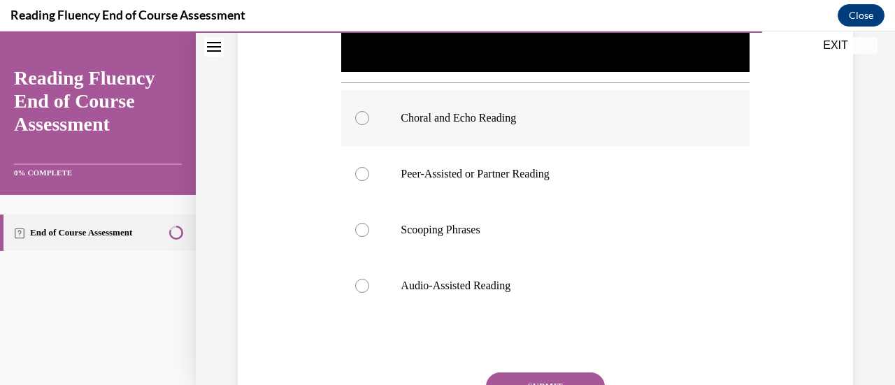
click at [497, 115] on p "Choral and Echo Reading" at bounding box center [557, 118] width 313 height 14
click at [369, 115] on input "Choral and Echo Reading" at bounding box center [362, 118] width 14 height 14
radio input "true"
click at [561, 382] on button "SUBMIT" at bounding box center [545, 387] width 119 height 28
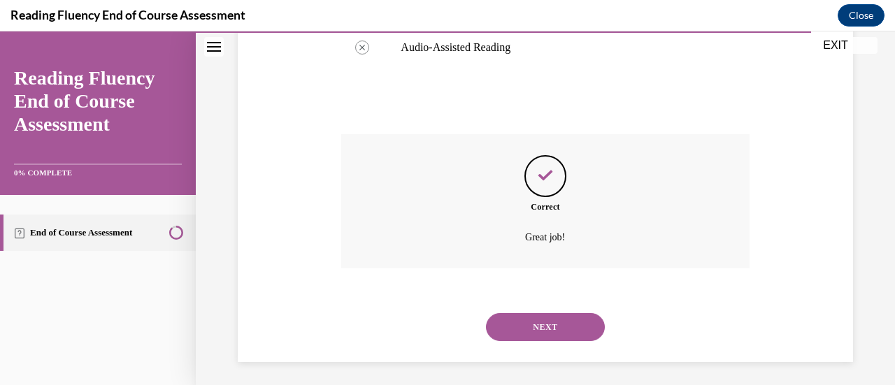
click at [656, 294] on div "SUBMIT NEXT" at bounding box center [545, 326] width 408 height 73
click at [568, 322] on button "NEXT" at bounding box center [545, 327] width 119 height 28
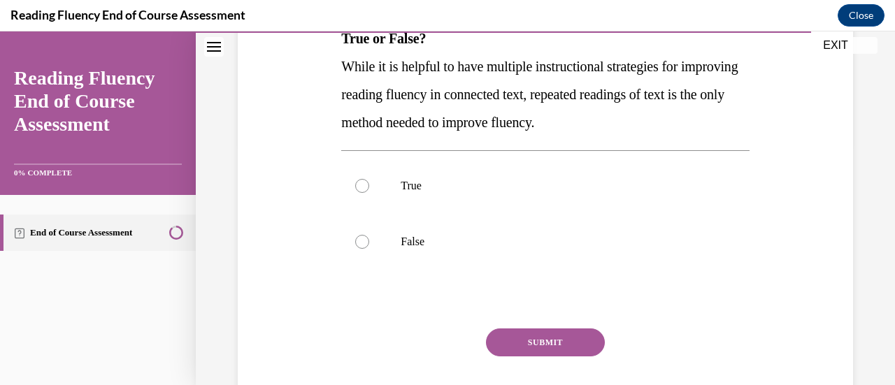
scroll to position [267, 0]
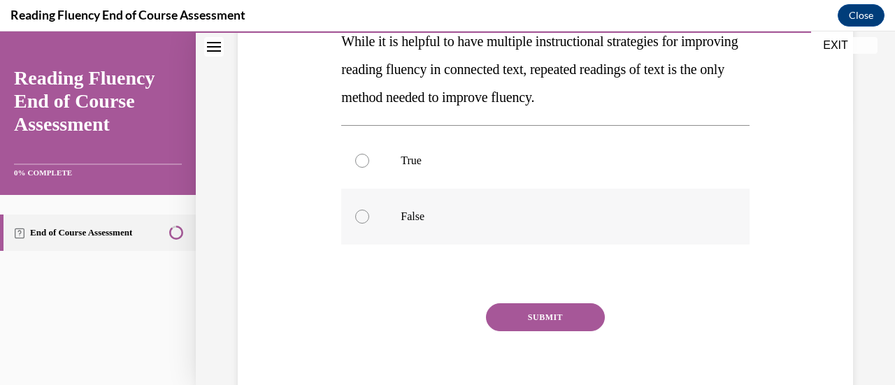
click at [485, 220] on p "False" at bounding box center [557, 217] width 313 height 14
click at [369, 220] on input "False" at bounding box center [362, 217] width 14 height 14
radio input "true"
click at [551, 322] on button "SUBMIT" at bounding box center [545, 318] width 119 height 28
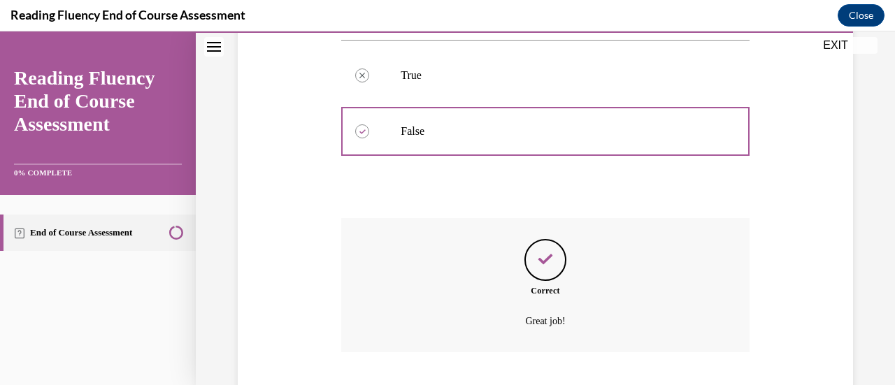
scroll to position [441, 0]
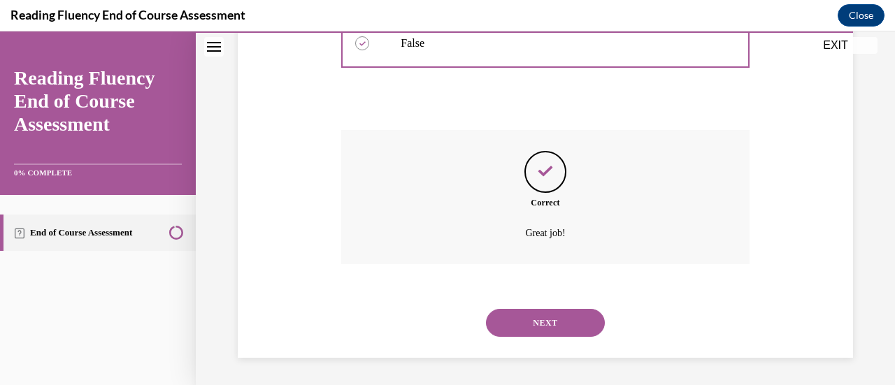
click at [576, 333] on button "NEXT" at bounding box center [545, 323] width 119 height 28
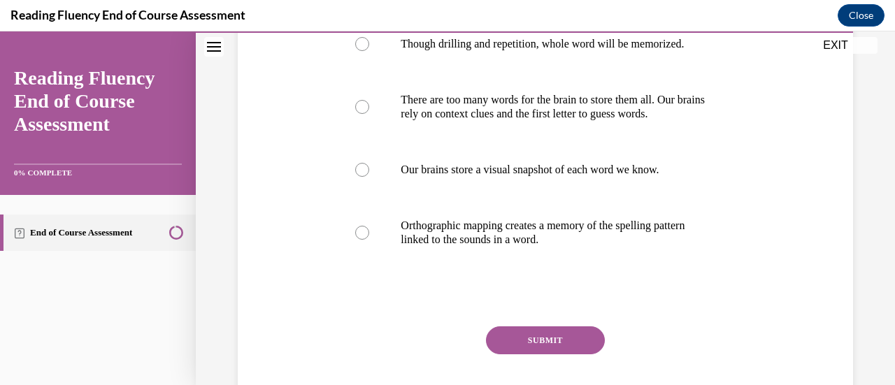
scroll to position [302, 0]
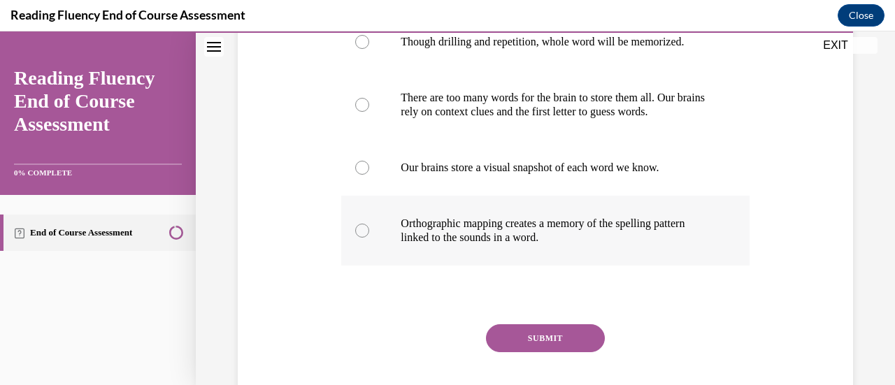
click at [594, 232] on p "Orthographic mapping creates a memory of the spelling pattern linked to the sou…" at bounding box center [557, 231] width 313 height 28
click at [369, 232] on input "Orthographic mapping creates a memory of the spelling pattern linked to the sou…" at bounding box center [362, 231] width 14 height 14
radio input "true"
click at [583, 338] on button "SUBMIT" at bounding box center [545, 339] width 119 height 28
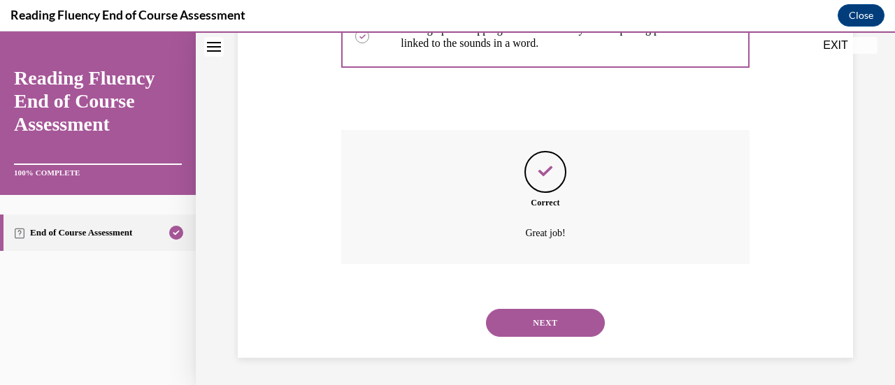
click at [576, 322] on button "NEXT" at bounding box center [545, 323] width 119 height 28
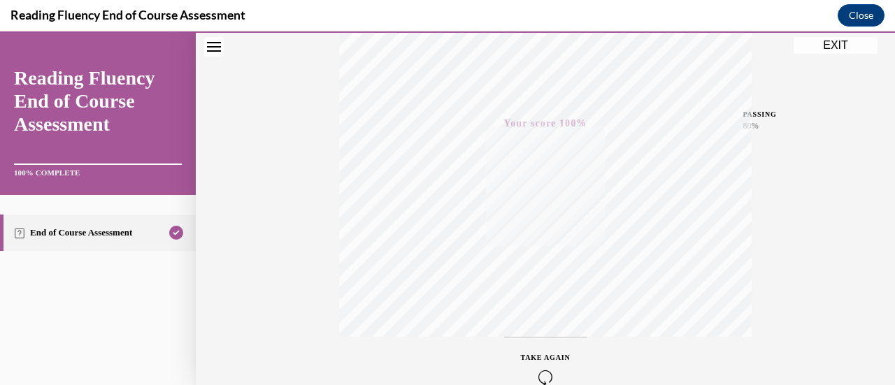
scroll to position [362, 0]
click at [829, 51] on button "EXIT" at bounding box center [836, 45] width 84 height 17
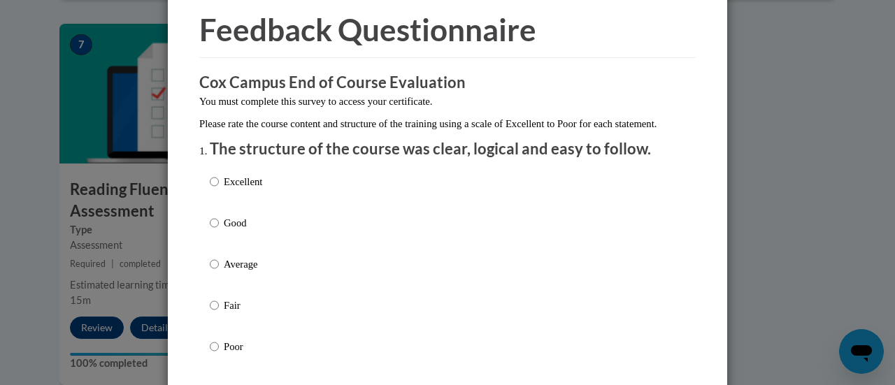
scroll to position [59, 0]
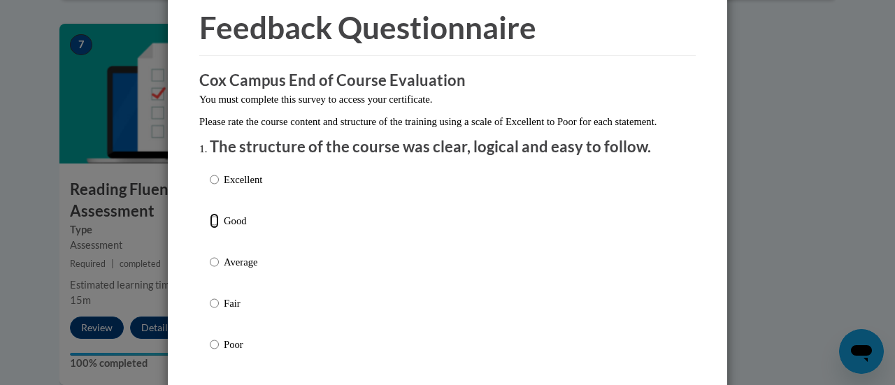
click at [210, 229] on input "Good" at bounding box center [214, 220] width 9 height 15
radio input "true"
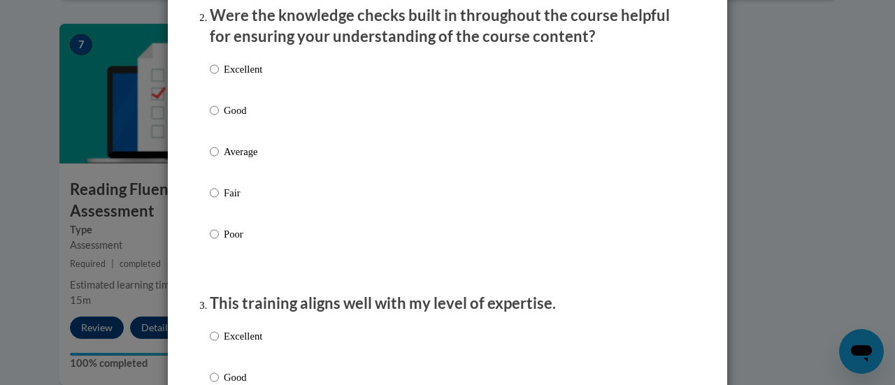
scroll to position [462, 0]
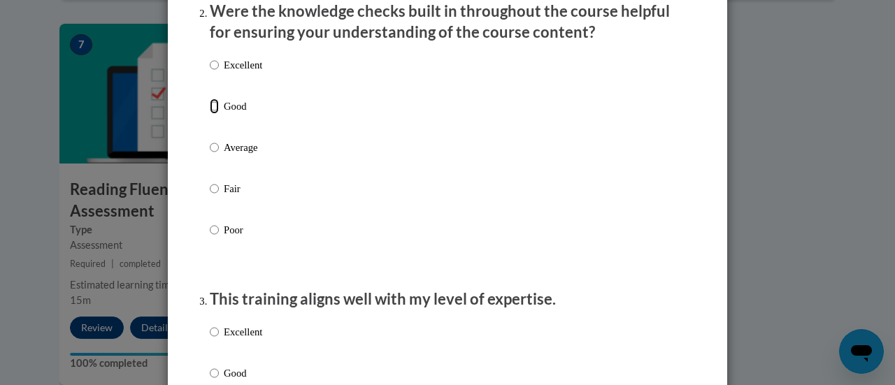
click at [210, 114] on input "Good" at bounding box center [214, 106] width 9 height 15
radio input "true"
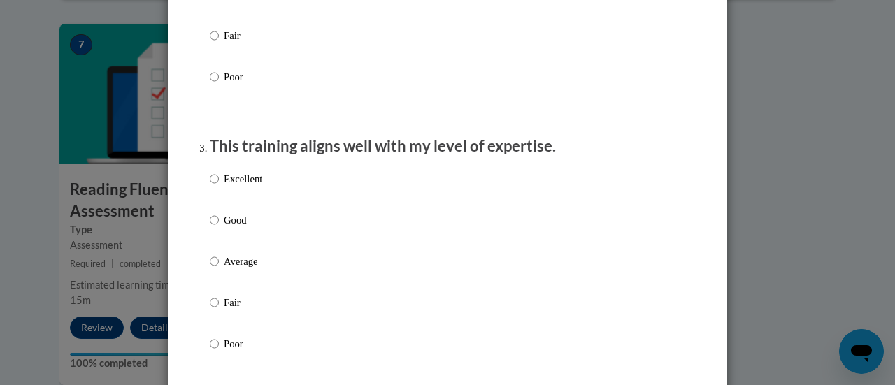
scroll to position [615, 0]
click at [211, 227] on input "Good" at bounding box center [214, 219] width 9 height 15
radio input "true"
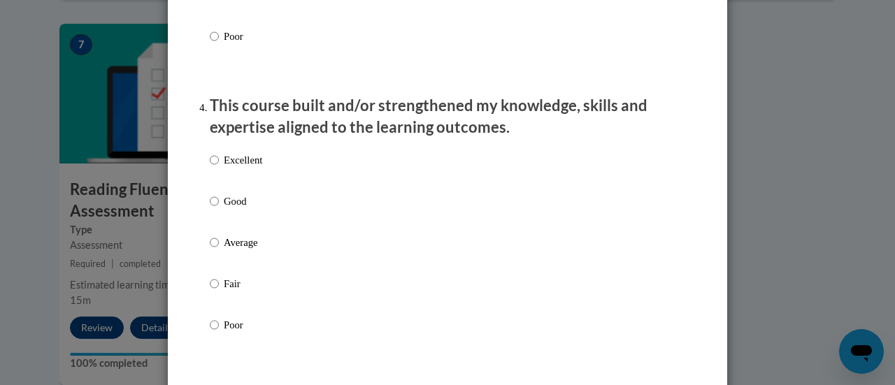
scroll to position [925, 0]
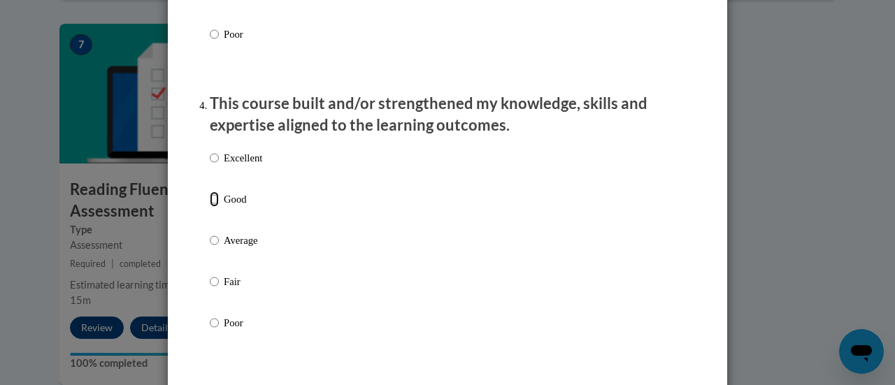
click at [210, 207] on input "Good" at bounding box center [214, 199] width 9 height 15
radio input "true"
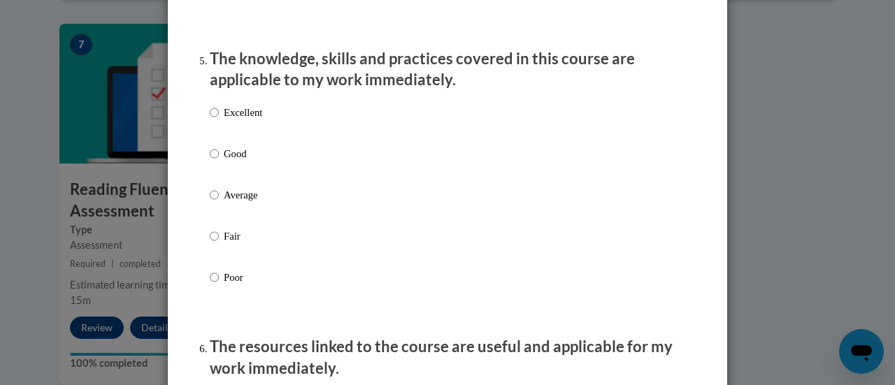
scroll to position [1265, 0]
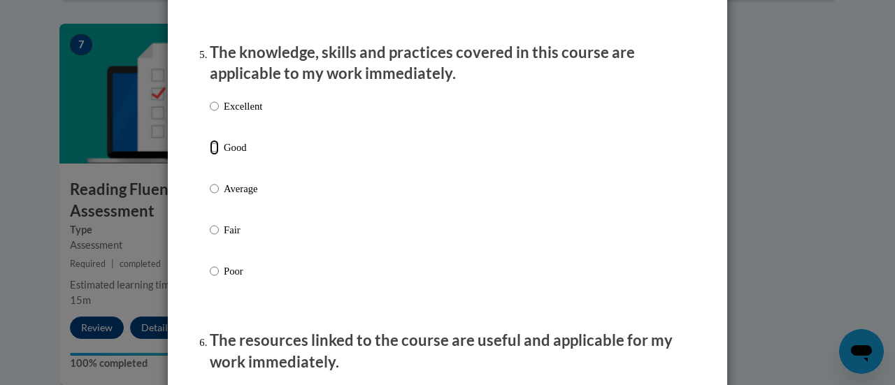
click at [211, 155] on input "Good" at bounding box center [214, 147] width 9 height 15
radio input "true"
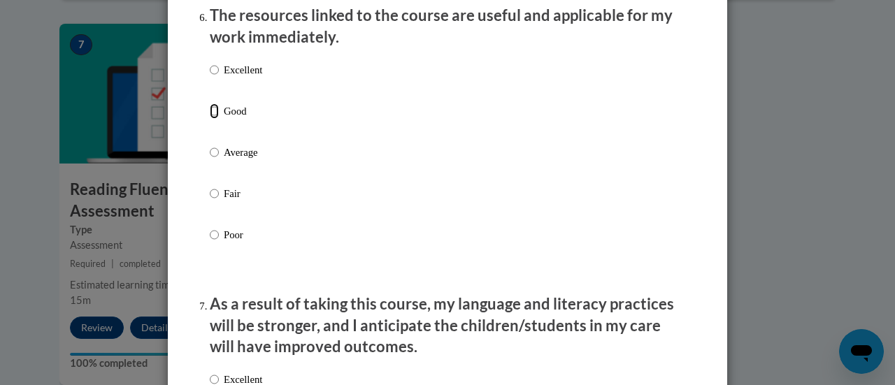
click at [210, 119] on input "Good" at bounding box center [214, 111] width 9 height 15
radio input "true"
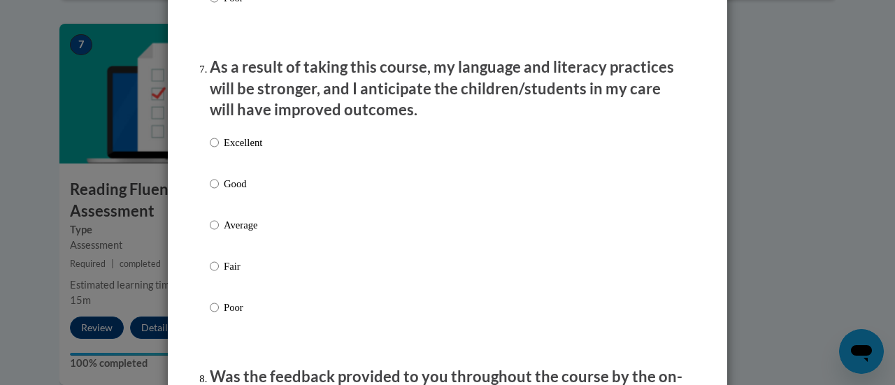
scroll to position [1834, 0]
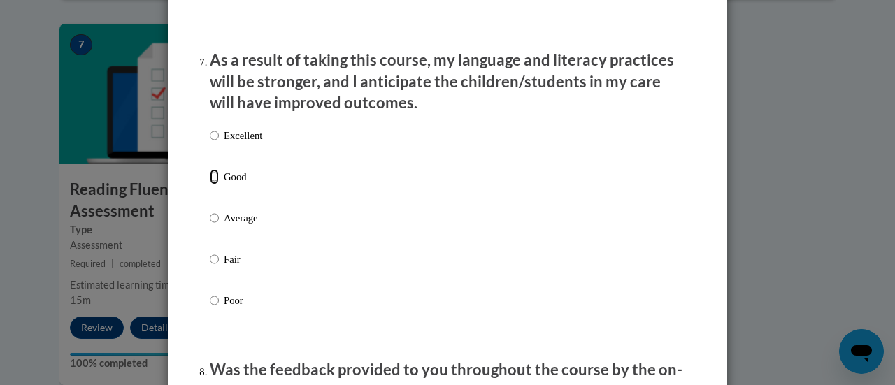
click at [212, 185] on input "Good" at bounding box center [214, 176] width 9 height 15
radio input "true"
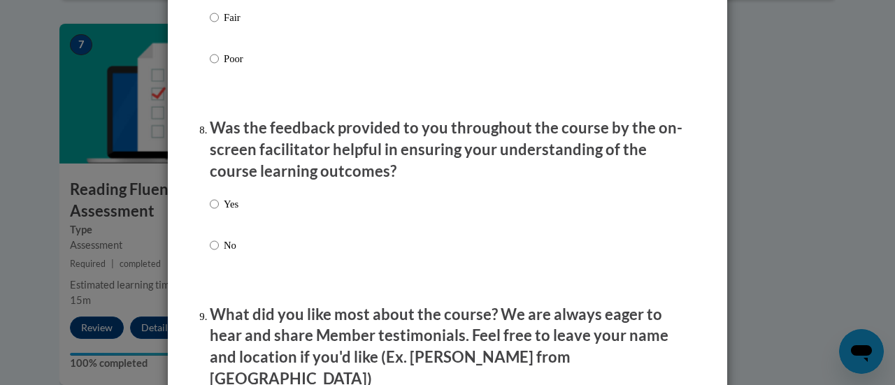
scroll to position [2081, 0]
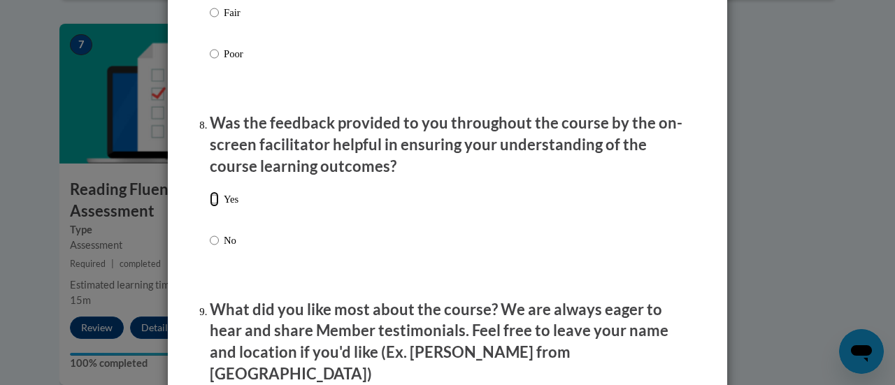
click at [211, 207] on input "Yes" at bounding box center [214, 199] width 9 height 15
radio input "true"
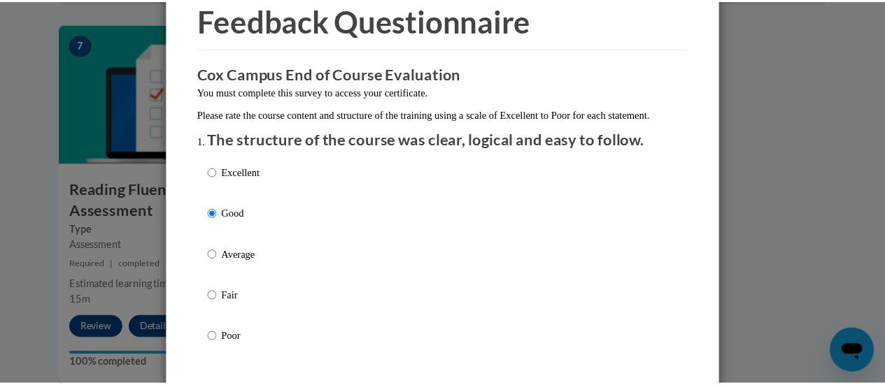
scroll to position [0, 0]
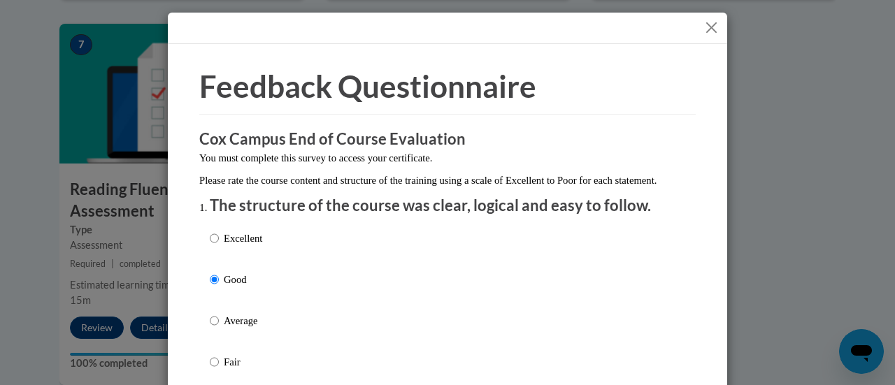
click at [706, 27] on button "Close" at bounding box center [711, 27] width 17 height 17
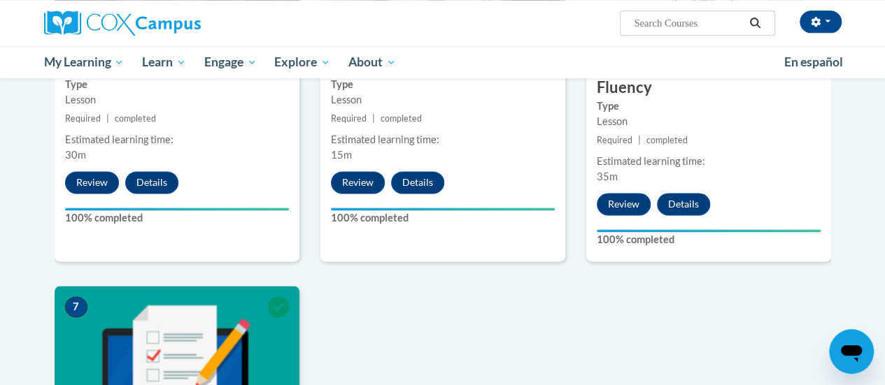
scroll to position [871, 0]
